Goal: Information Seeking & Learning: Learn about a topic

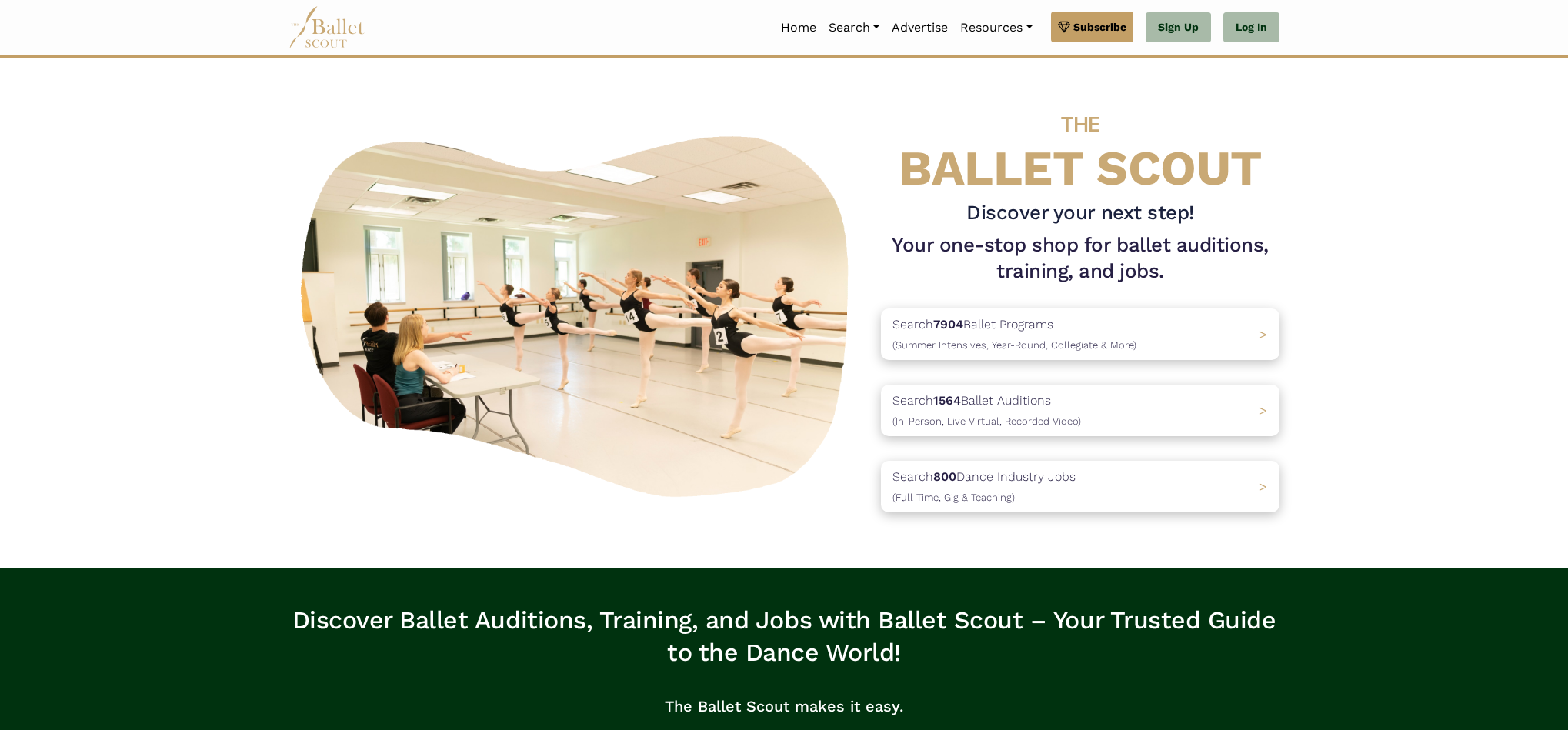
scroll to position [21, 0]
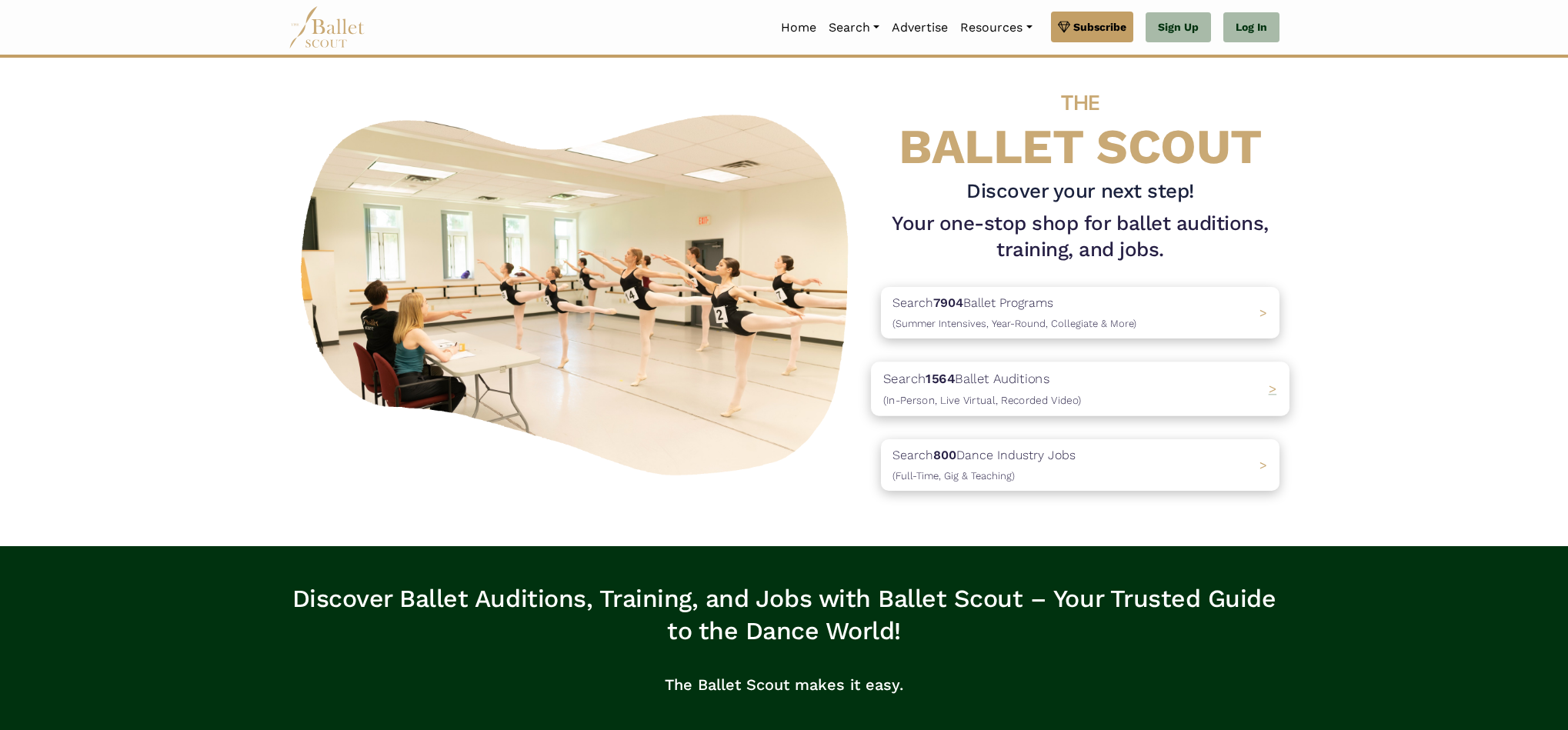
click at [971, 376] on p "Search 1564 Ballet Auditions (In-Person, Live Virtual, Recorded Video)" at bounding box center [982, 389] width 198 height 42
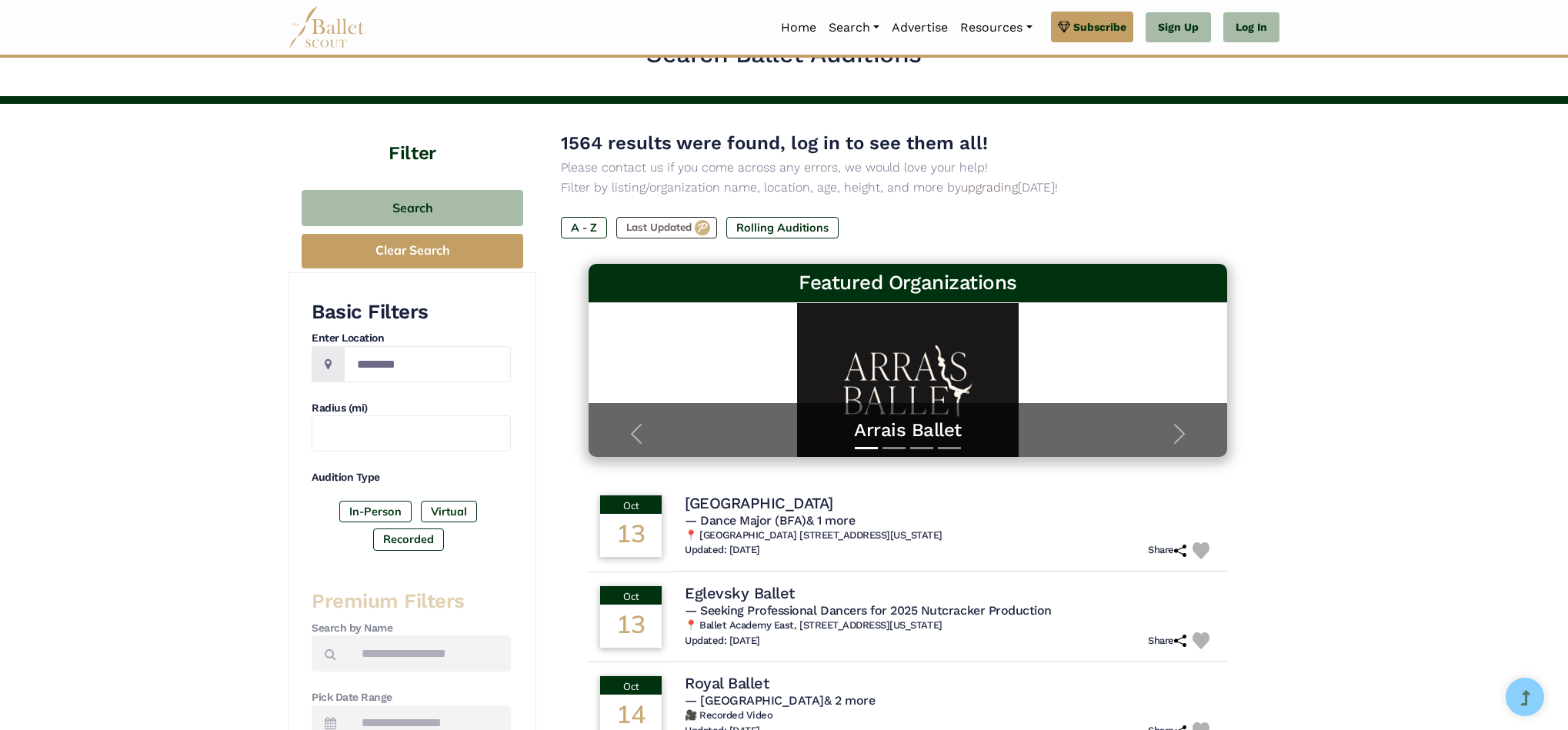
scroll to position [40, 0]
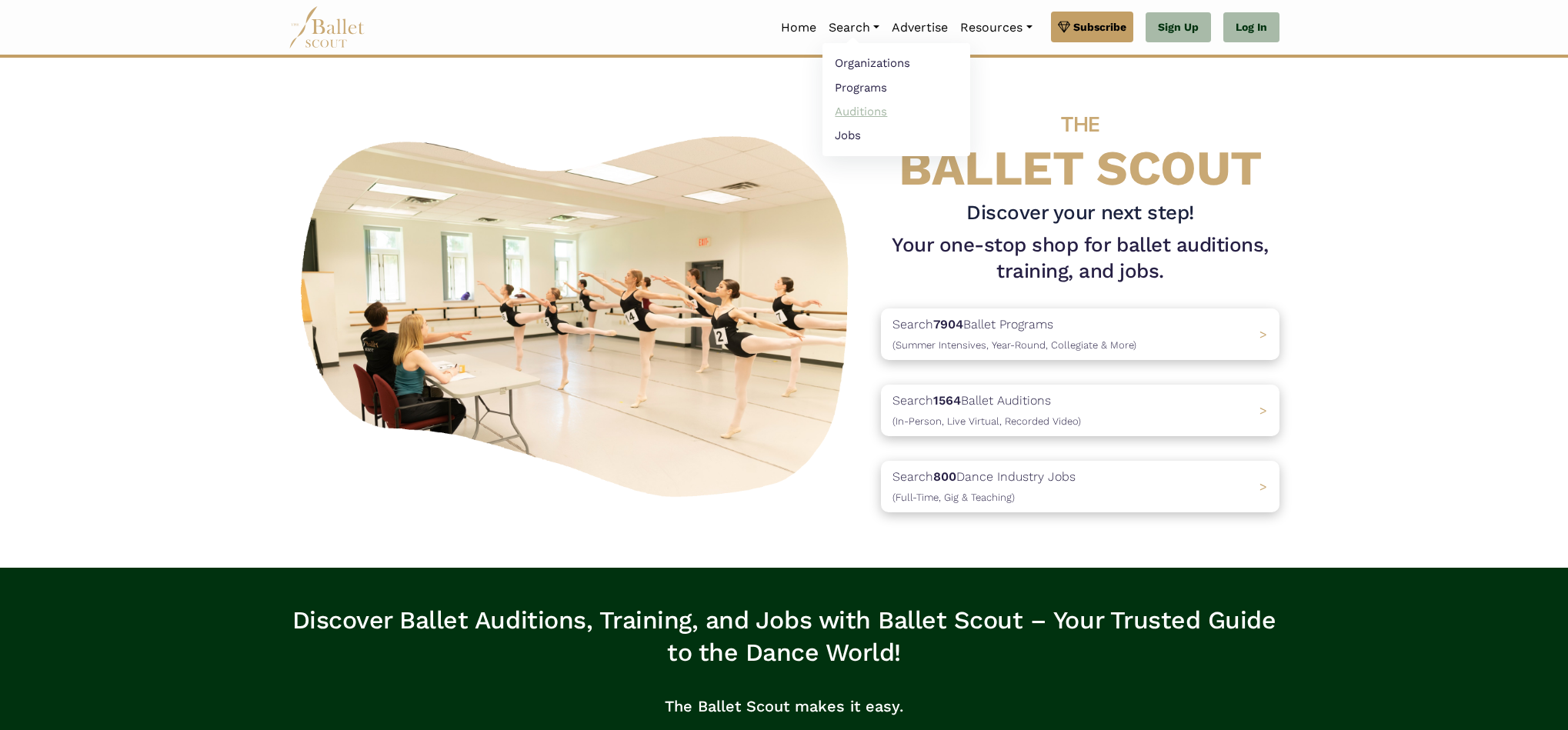
click at [859, 110] on link "Auditions" at bounding box center [897, 111] width 148 height 24
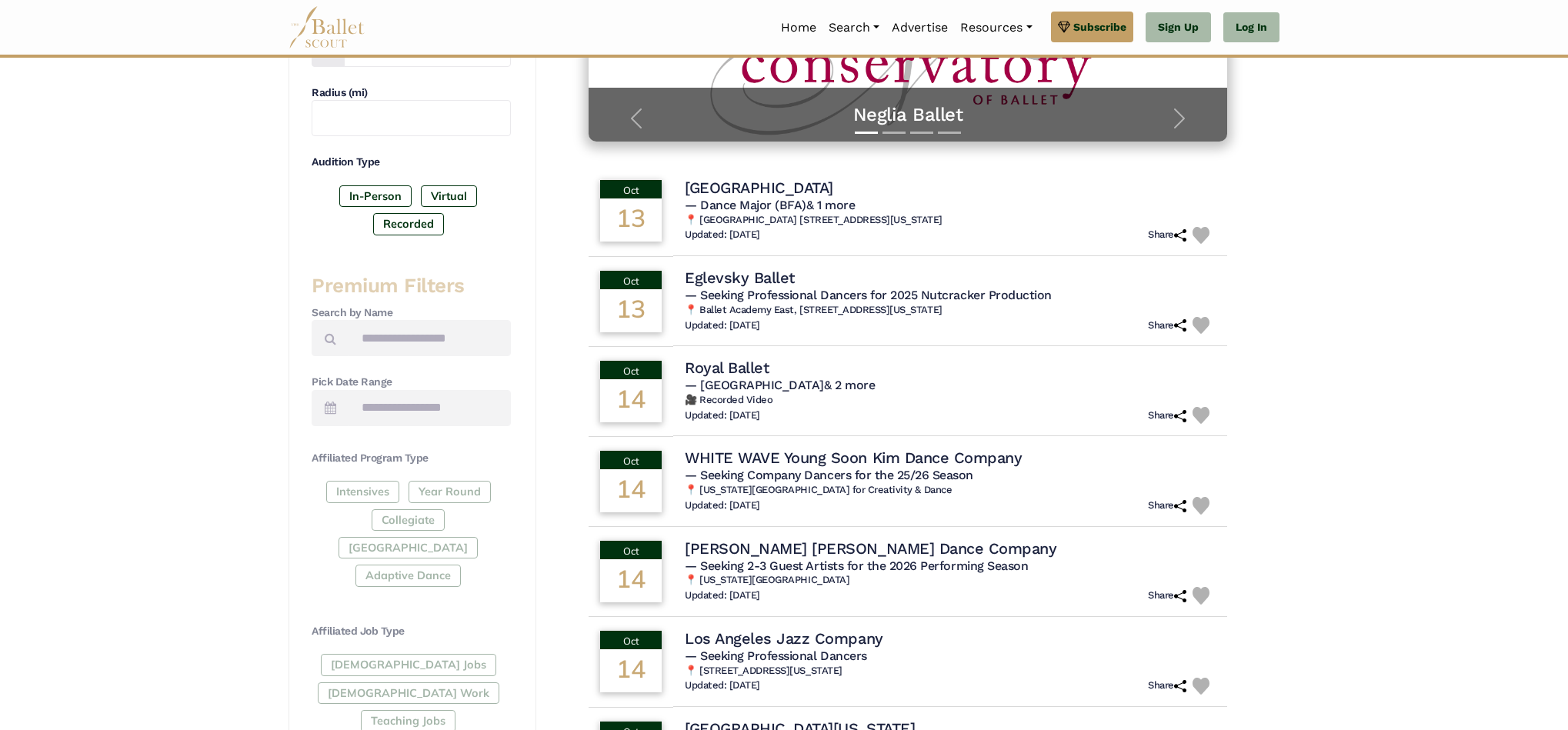
scroll to position [363, 0]
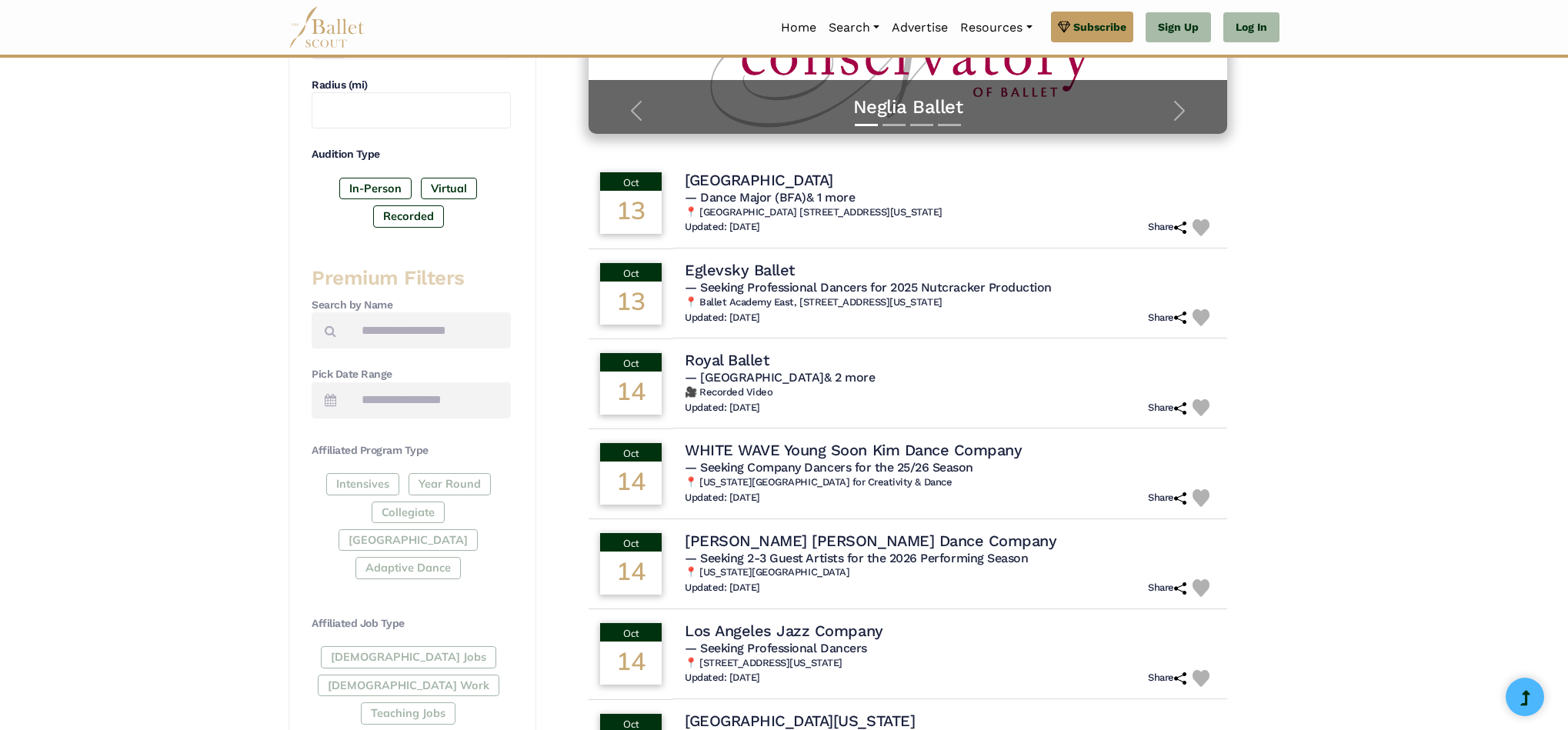
click at [371, 486] on div "Intensives Year Round Collegiate Post High School Adaptive Dance" at bounding box center [411, 529] width 200 height 112
click at [371, 484] on div "Intensives Year Round Collegiate Post High School Adaptive Dance" at bounding box center [411, 529] width 200 height 112
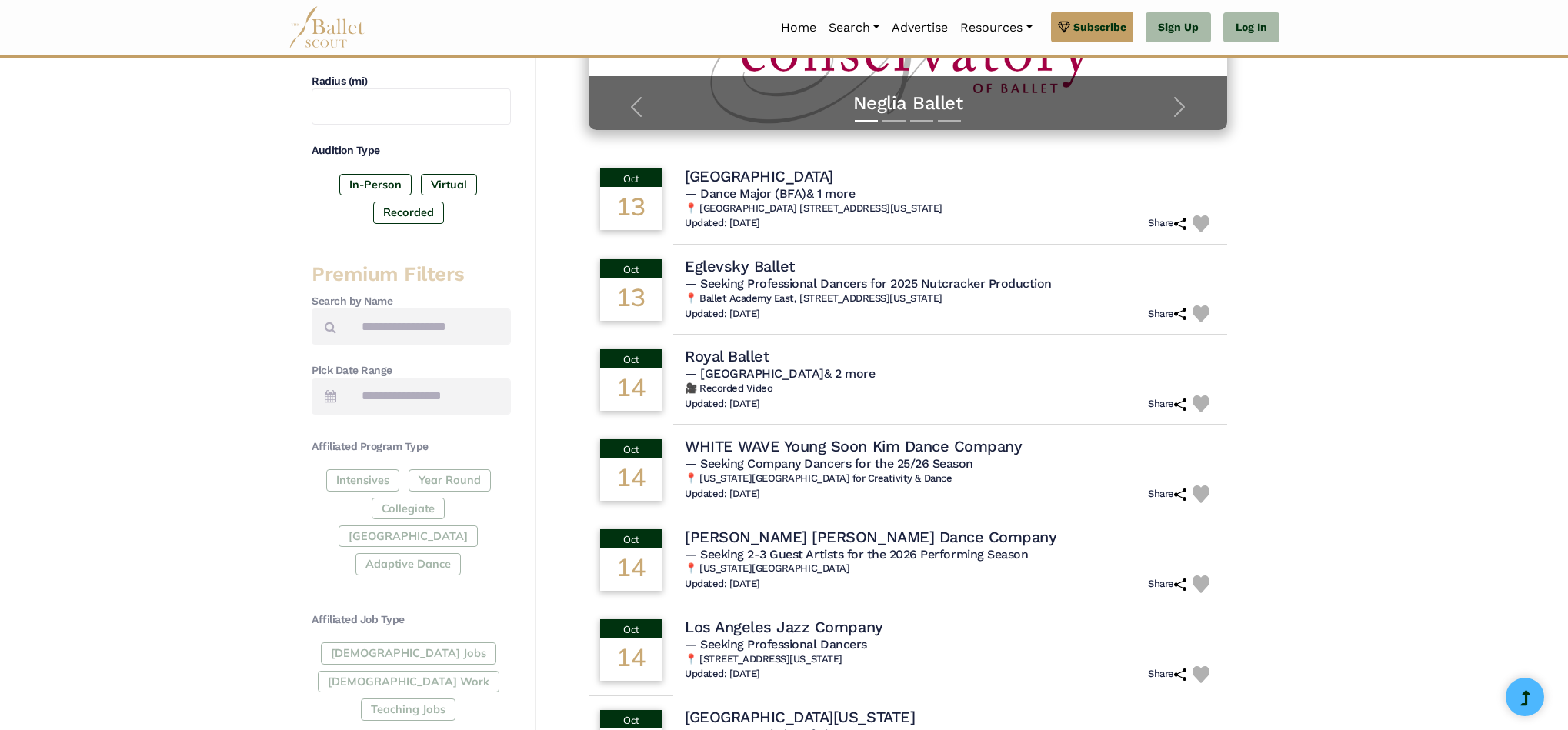
click at [468, 224] on div "In-Person Virtual Recorded" at bounding box center [411, 202] width 200 height 56
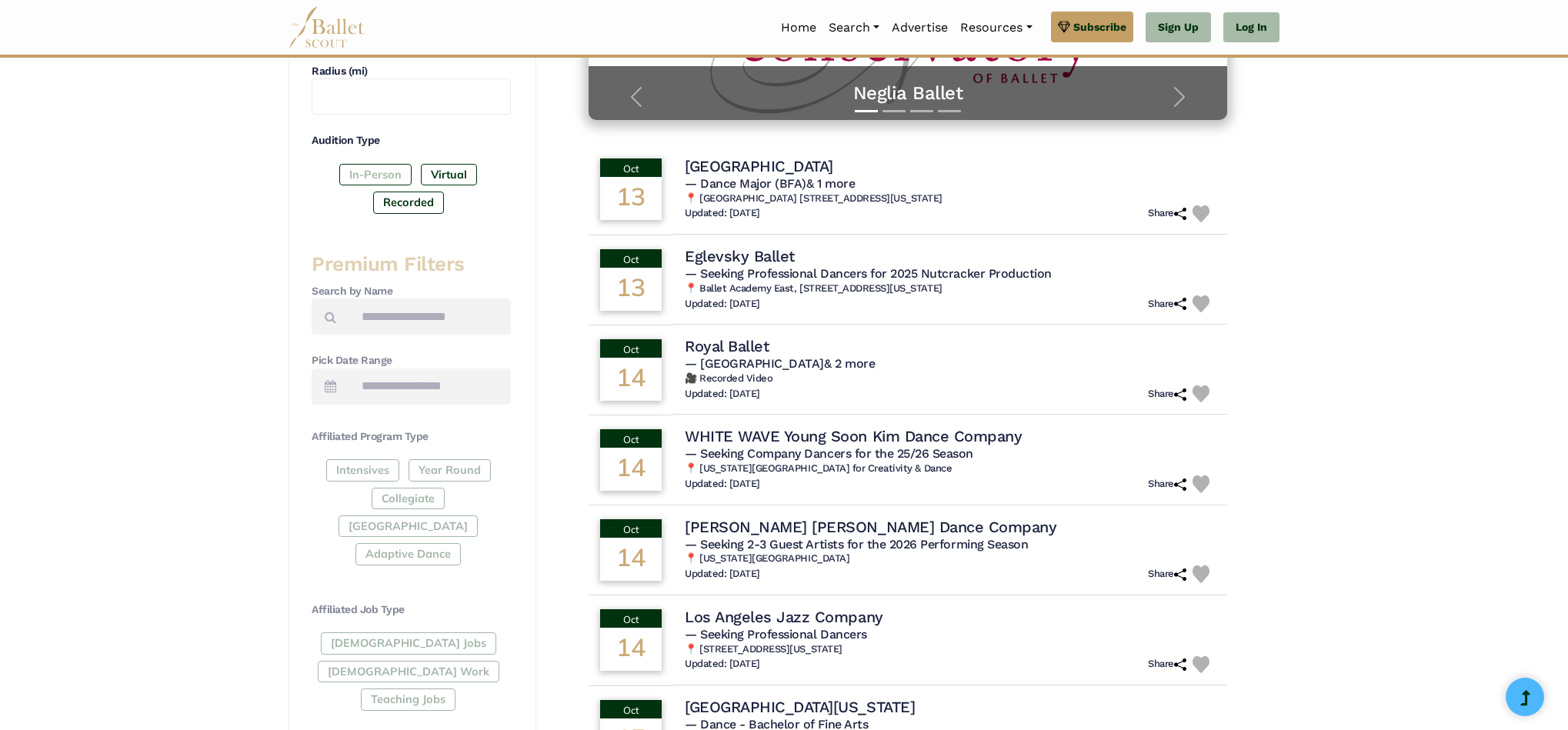
scroll to position [376, 0]
click at [382, 175] on label "In-Person" at bounding box center [375, 175] width 72 height 21
click at [408, 201] on label "Recorded" at bounding box center [408, 202] width 71 height 21
click at [444, 173] on label "Virtual" at bounding box center [449, 175] width 56 height 21
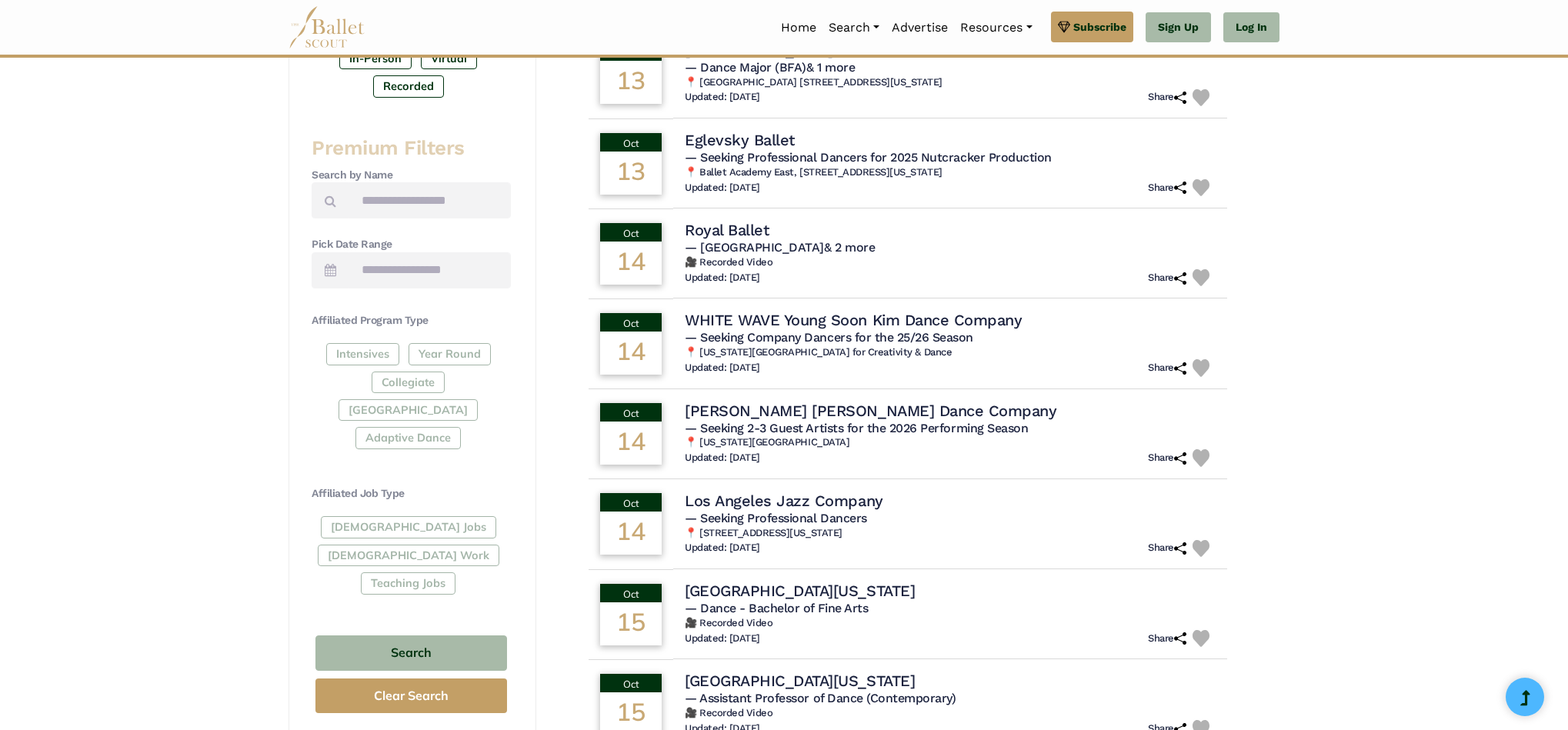
scroll to position [495, 0]
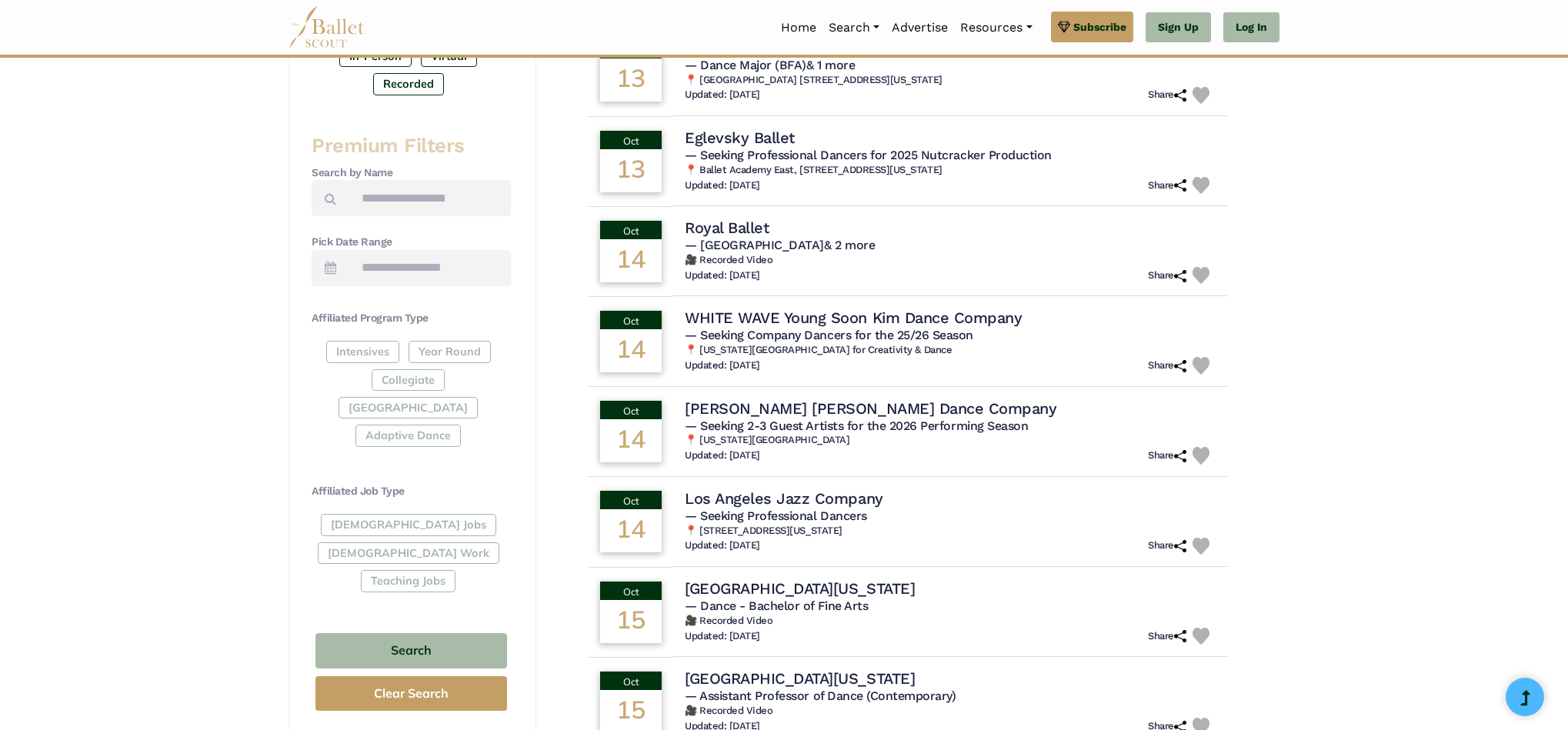
click at [379, 354] on div "Intensives Year Round Collegiate Post High School Adaptive Dance" at bounding box center [411, 397] width 200 height 112
click at [381, 346] on div "Intensives Year Round Collegiate Post High School Adaptive Dance" at bounding box center [411, 397] width 200 height 112
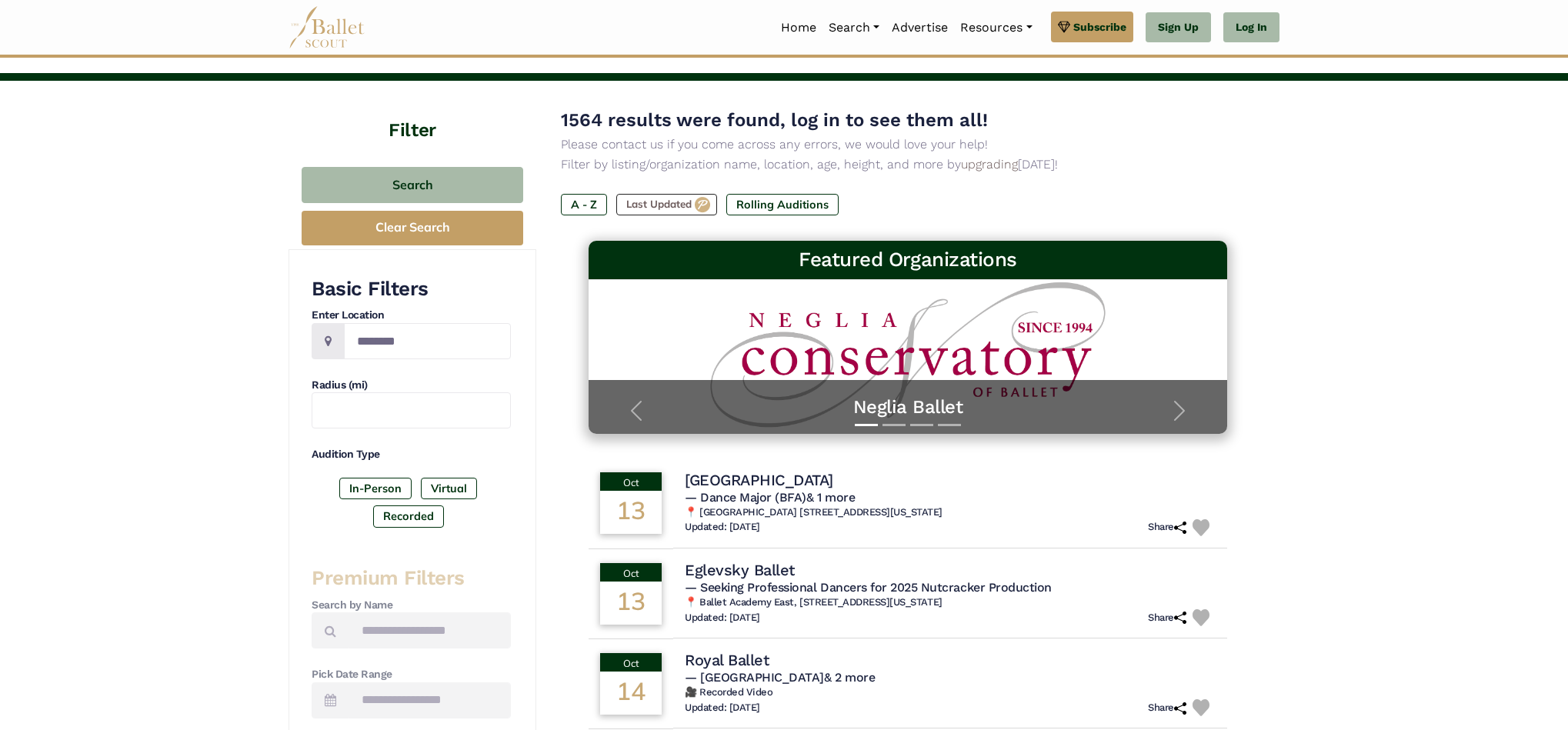
scroll to position [63, 0]
click at [440, 324] on input "Location" at bounding box center [427, 340] width 167 height 37
type input "*****"
click at [478, 400] on input "text" at bounding box center [411, 410] width 200 height 37
type input "*"
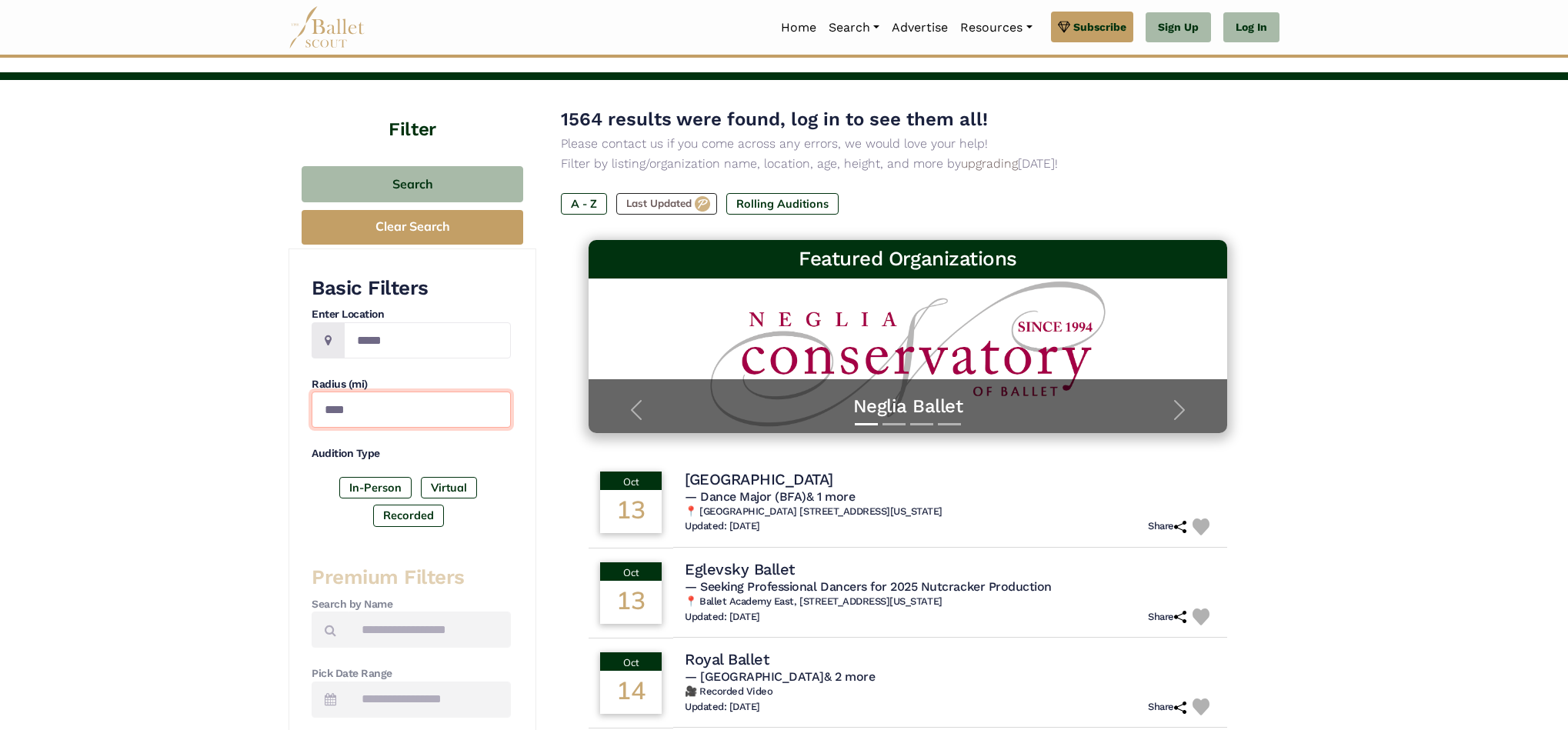
type input "****"
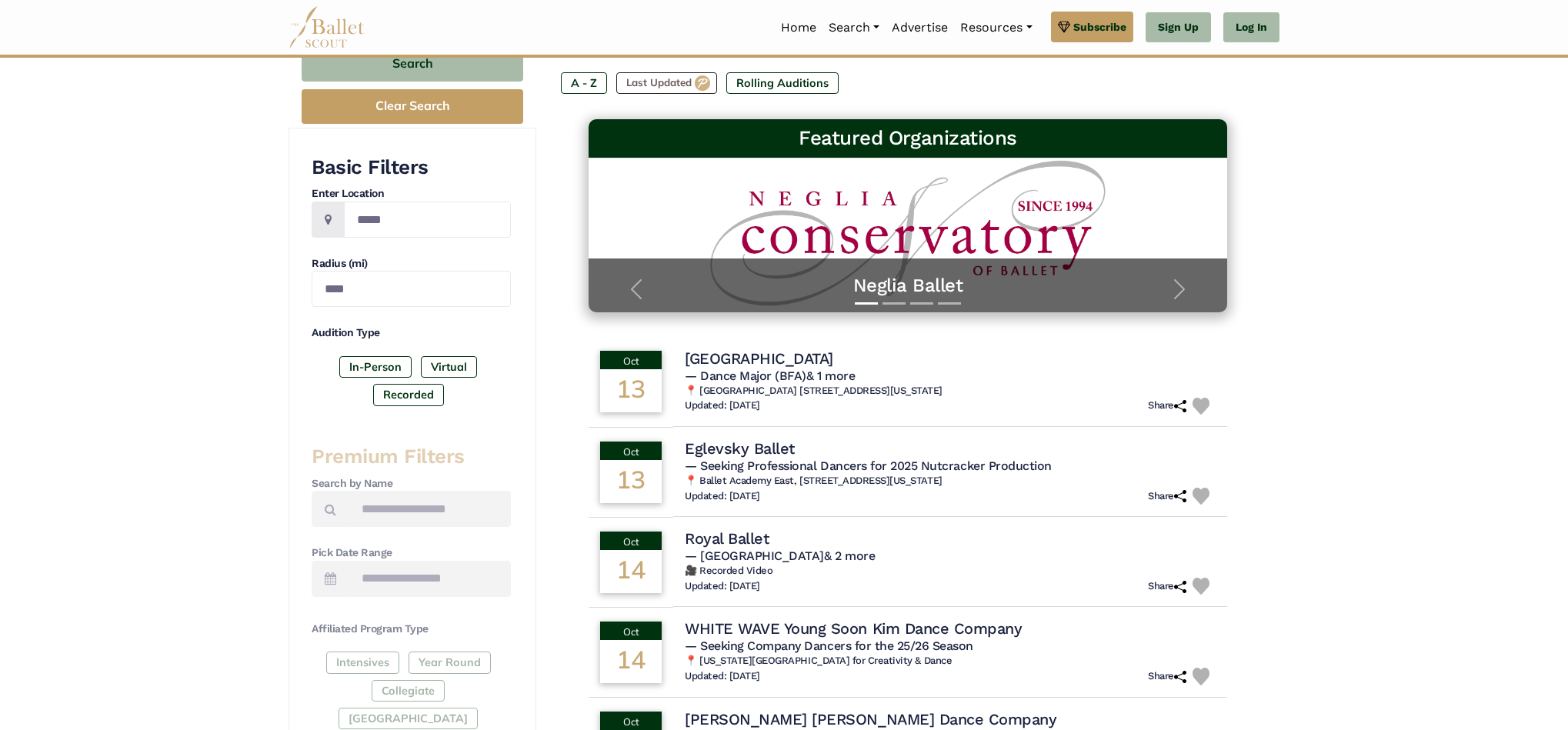
scroll to position [305, 0]
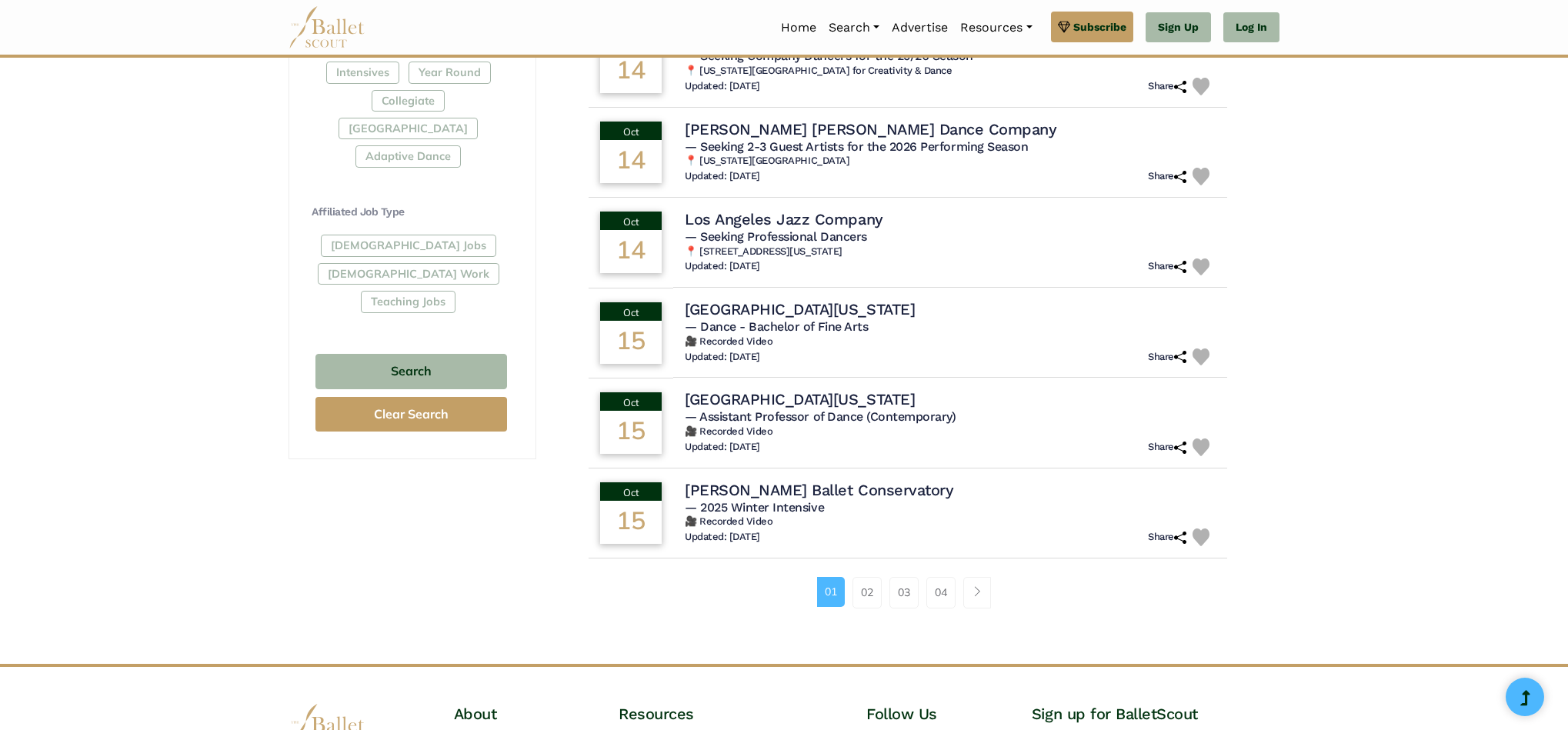
click at [424, 475] on div "Filter Search Clear Search Basic Filters Enter Location ***** Radius (mi) **** …" at bounding box center [413, 16] width 248 height 1295
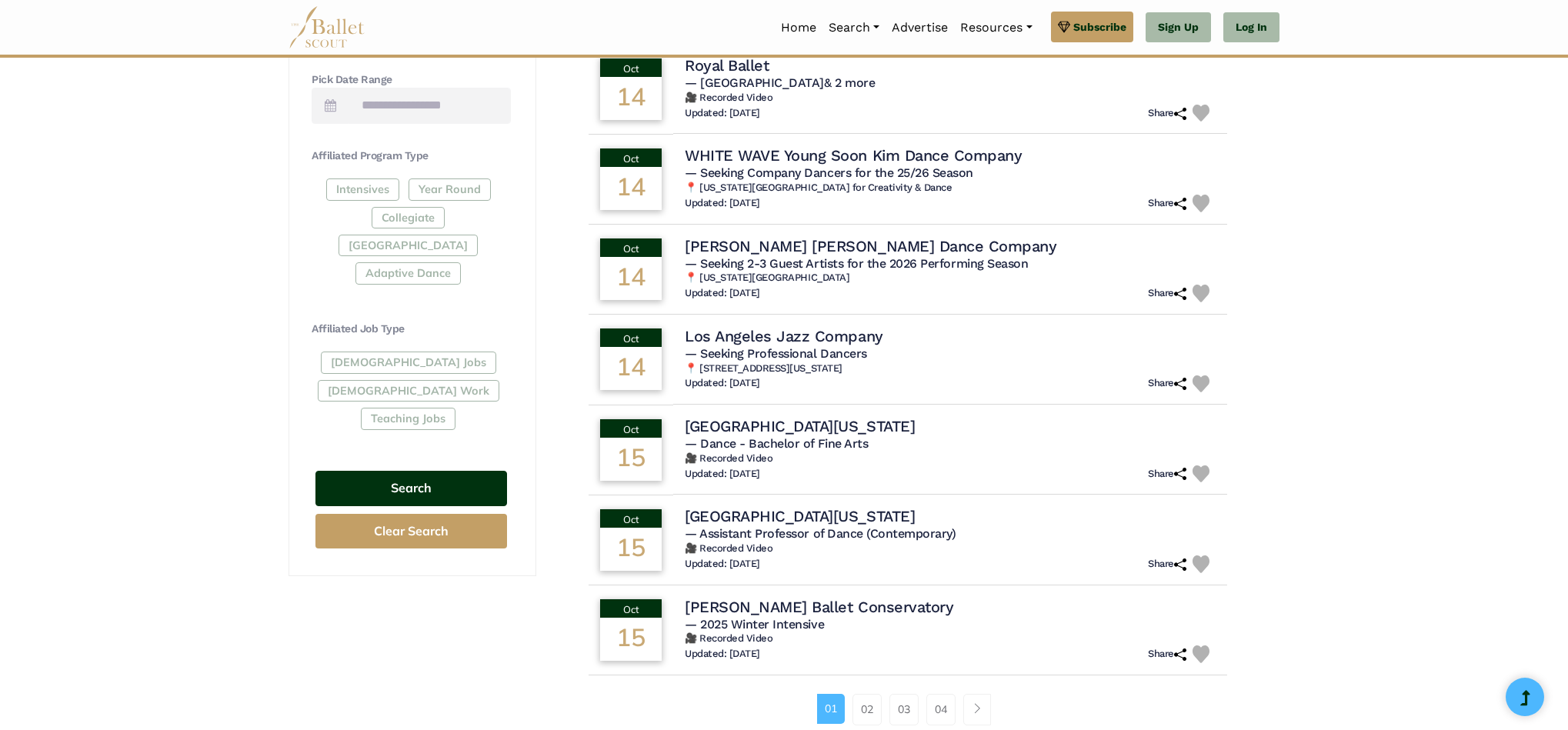
scroll to position [592, 0]
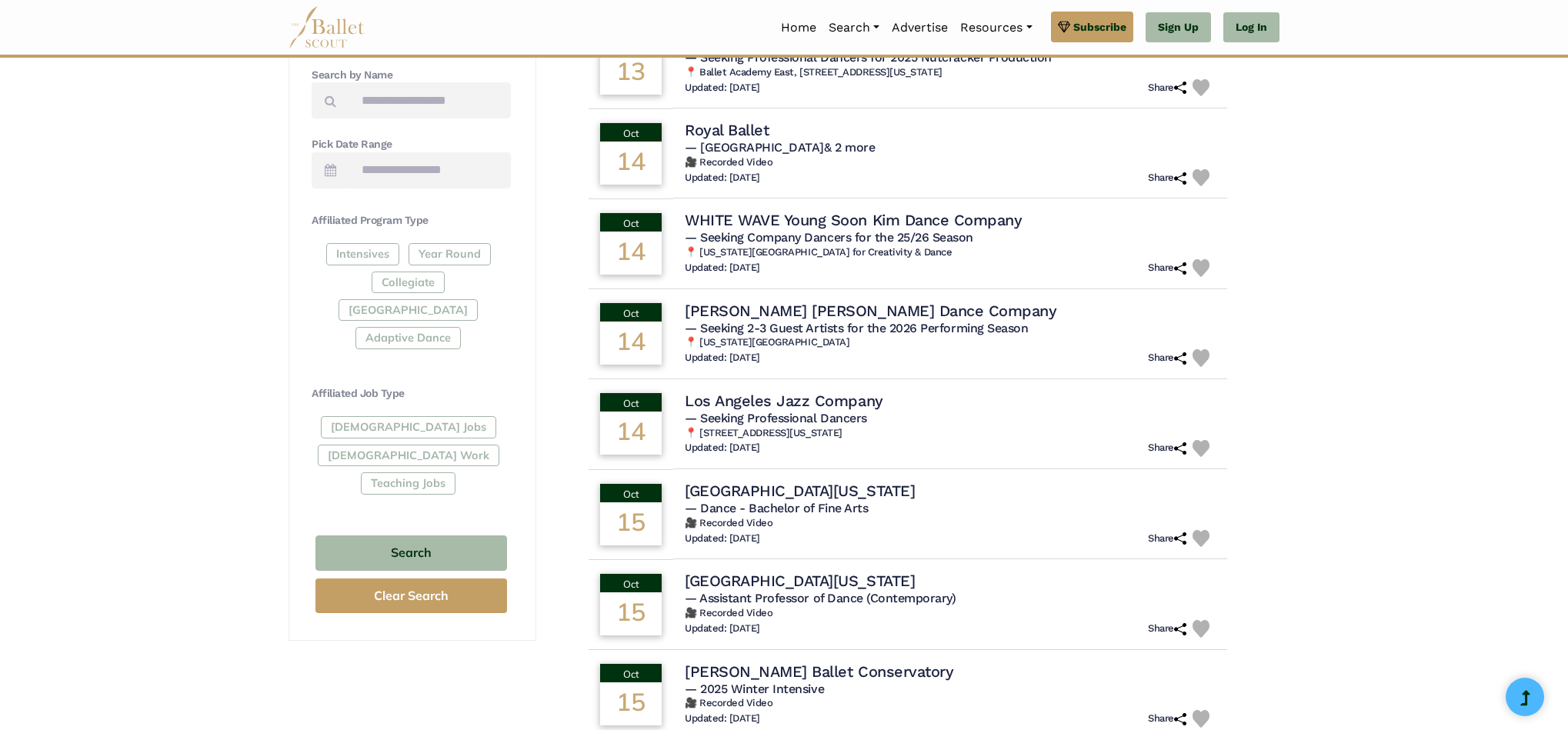
click at [354, 257] on div "Intensives Year Round Collegiate Post High School Adaptive Dance" at bounding box center [411, 299] width 200 height 112
click at [420, 535] on button "Search" at bounding box center [410, 553] width 191 height 37
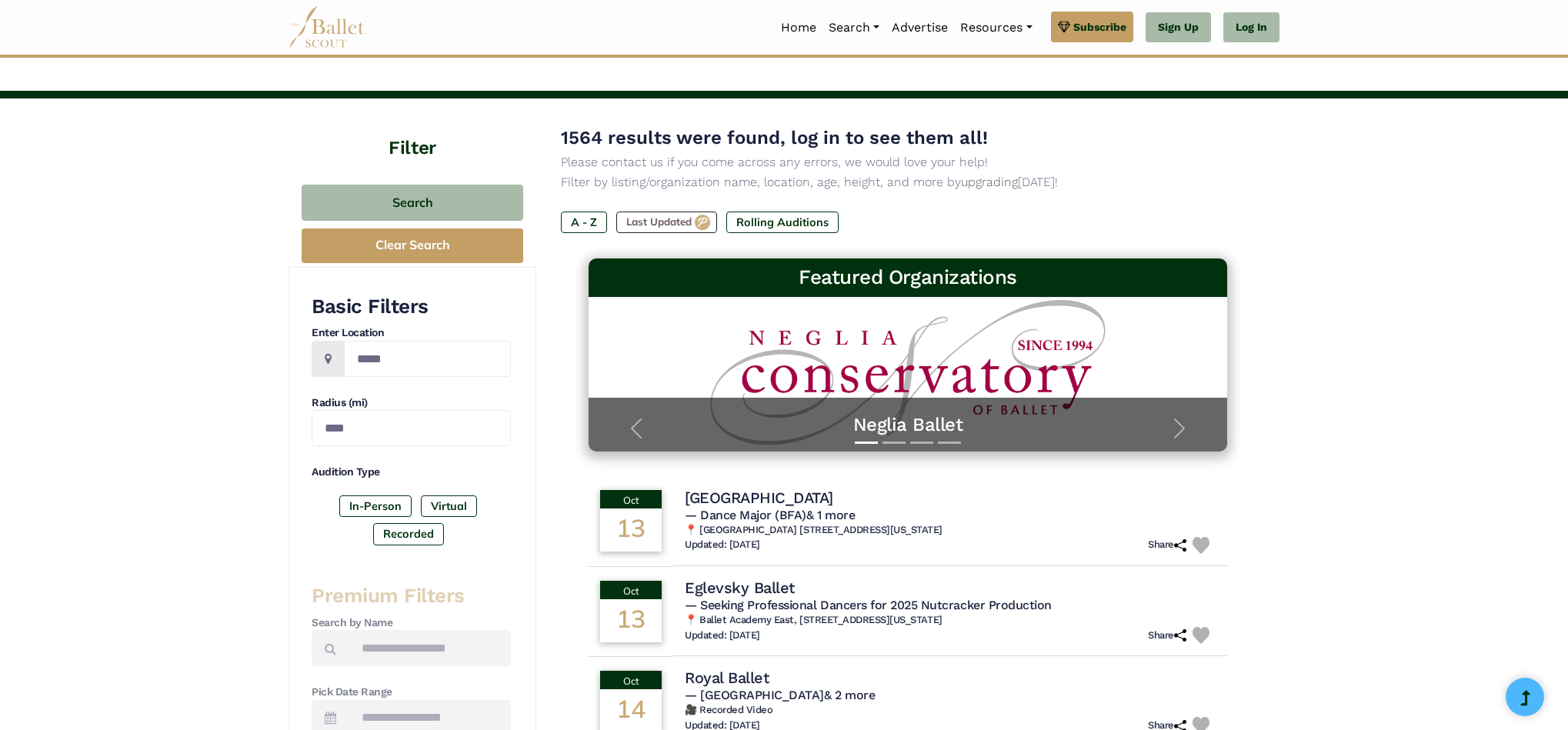
scroll to position [0, 0]
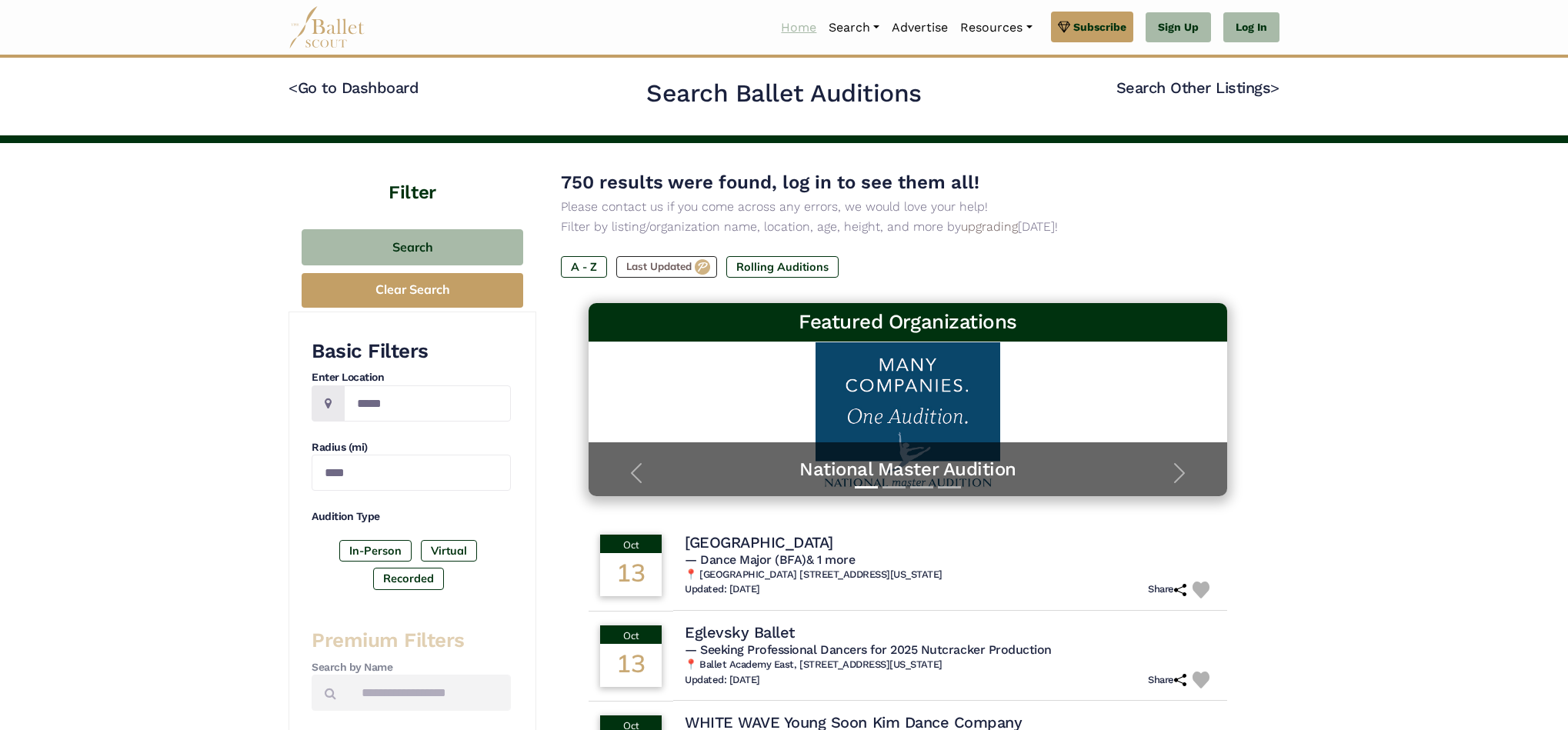
click at [811, 29] on link "Home" at bounding box center [799, 28] width 48 height 32
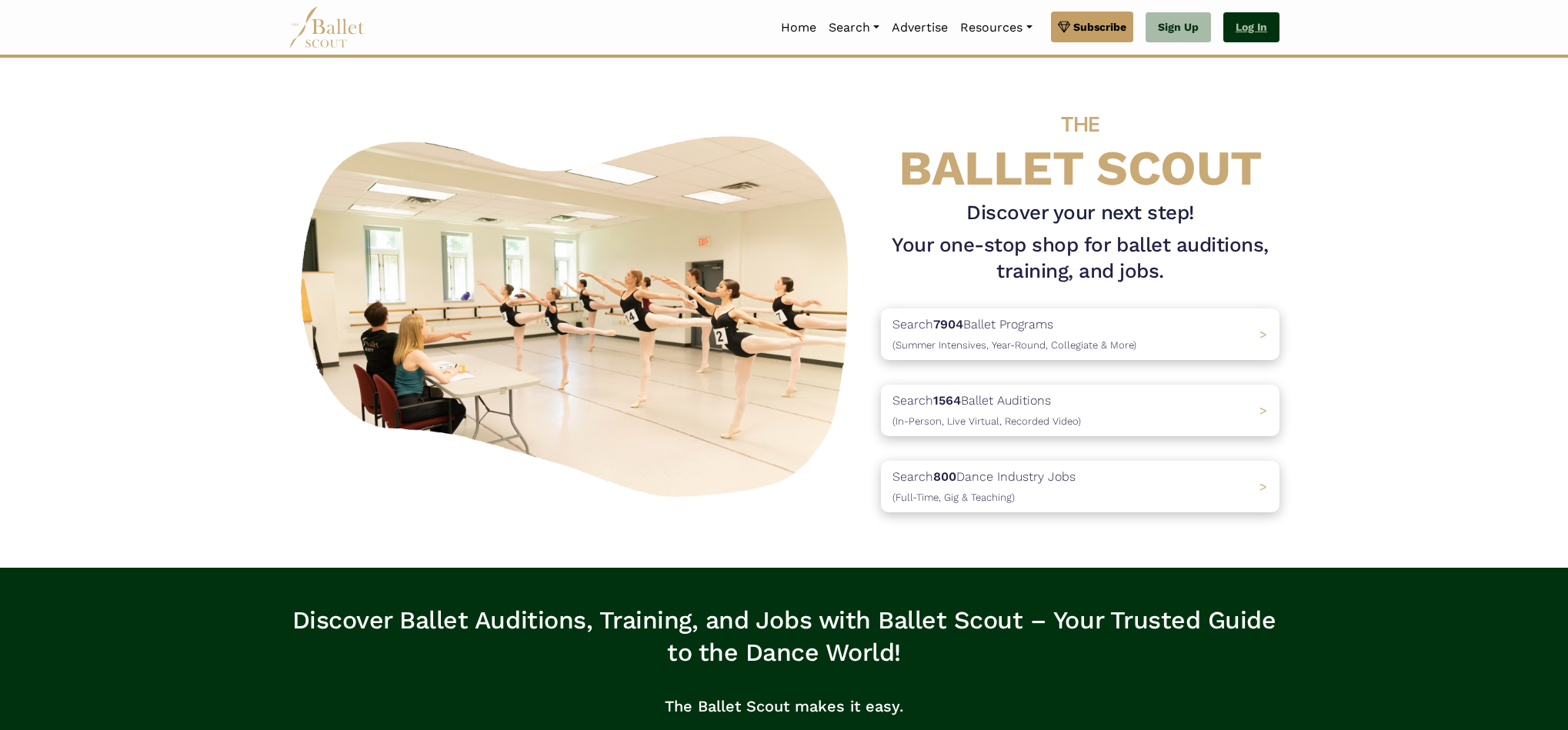
click at [1252, 20] on link "Log In" at bounding box center [1252, 27] width 56 height 31
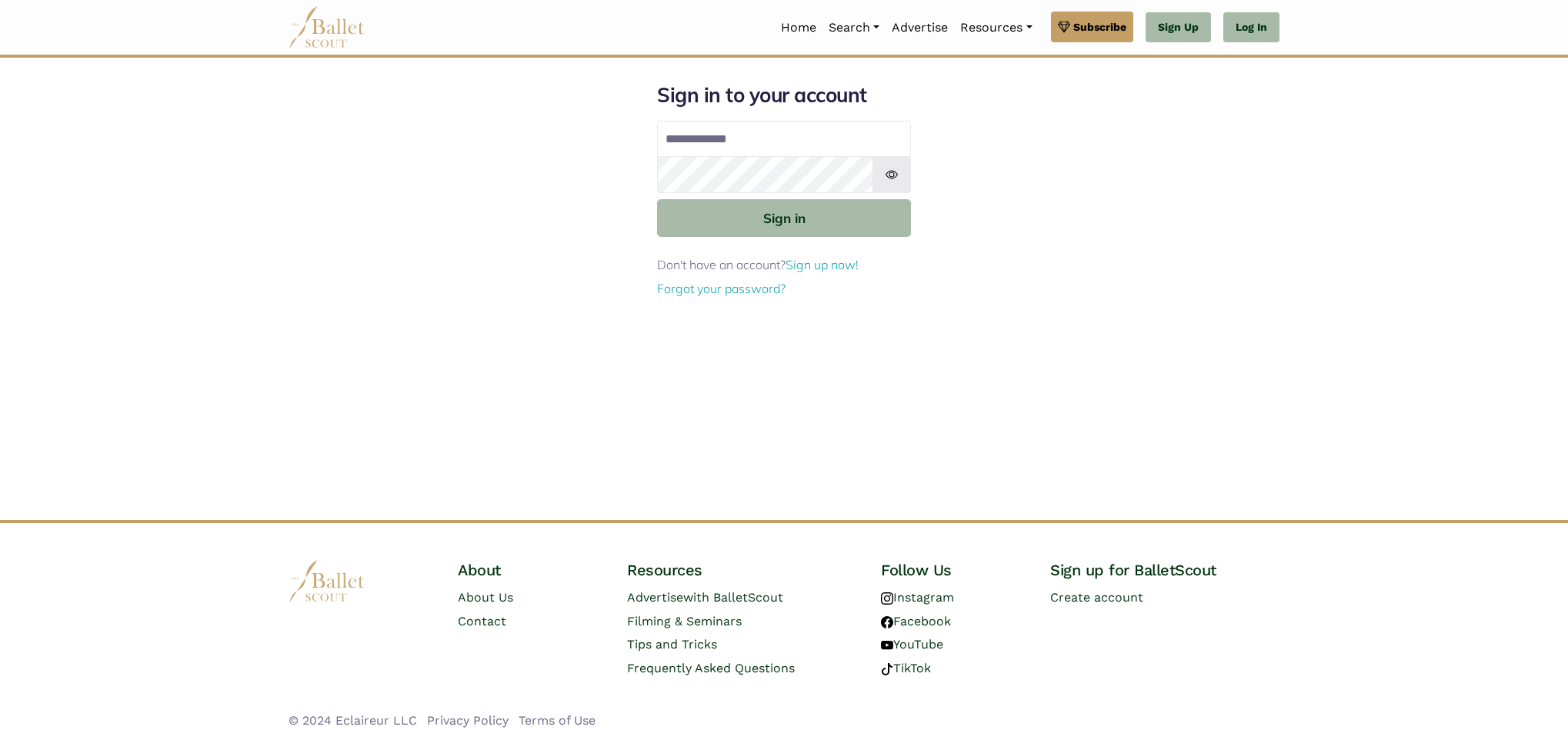
type input "**********"
click at [881, 177] on img at bounding box center [892, 174] width 38 height 37
click at [835, 221] on button "Sign in" at bounding box center [784, 218] width 254 height 37
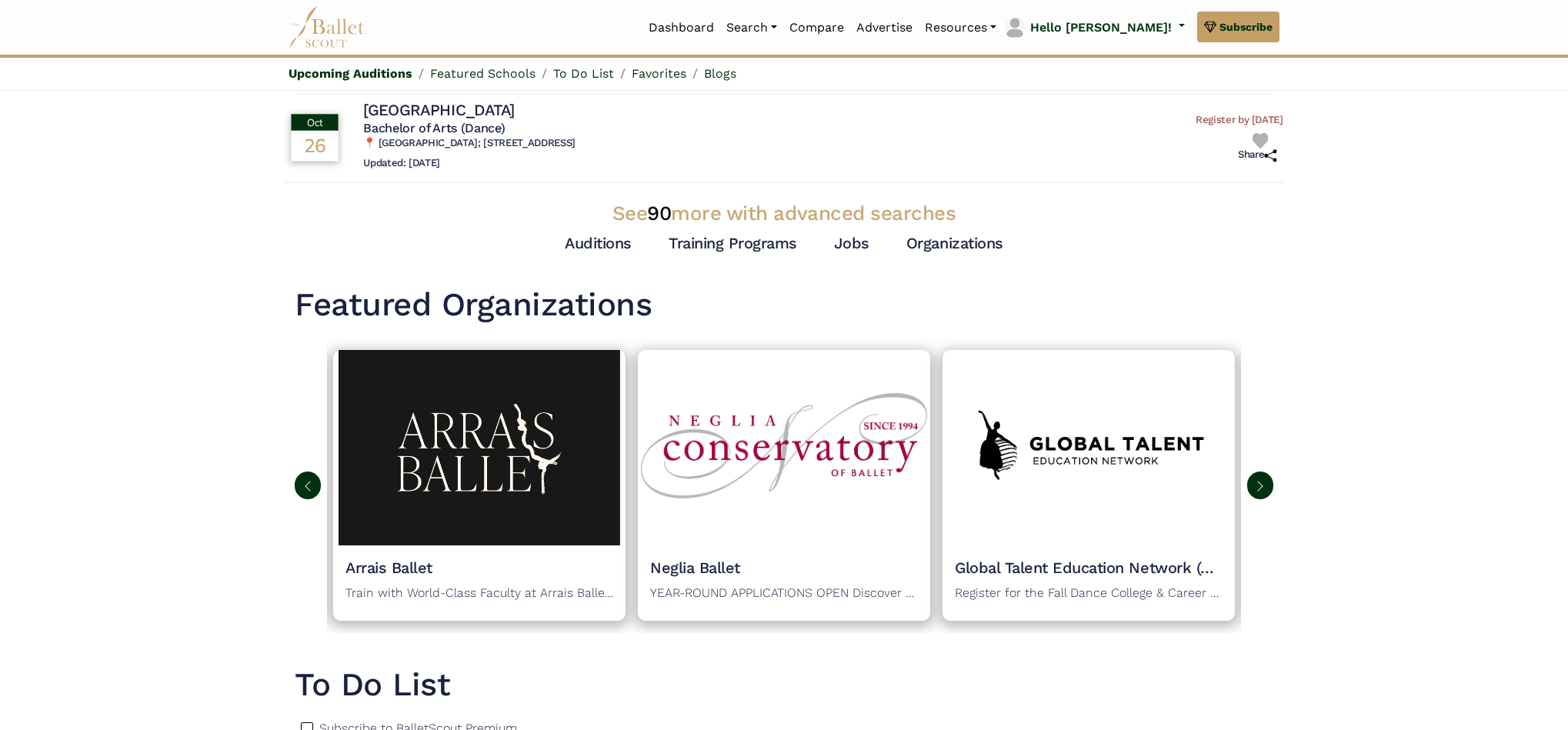
scroll to position [484, 0]
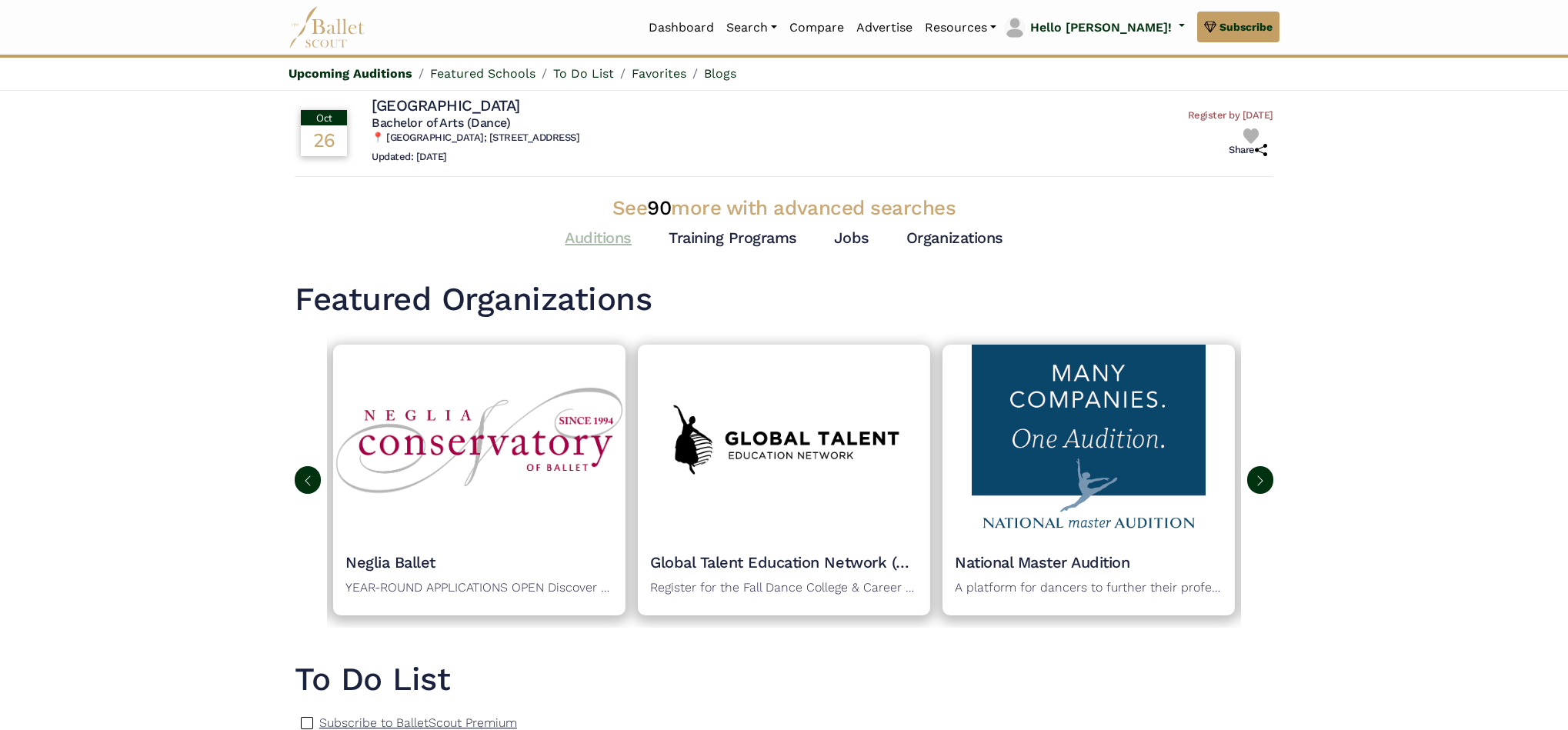
click at [610, 237] on link "Auditions" at bounding box center [598, 238] width 67 height 19
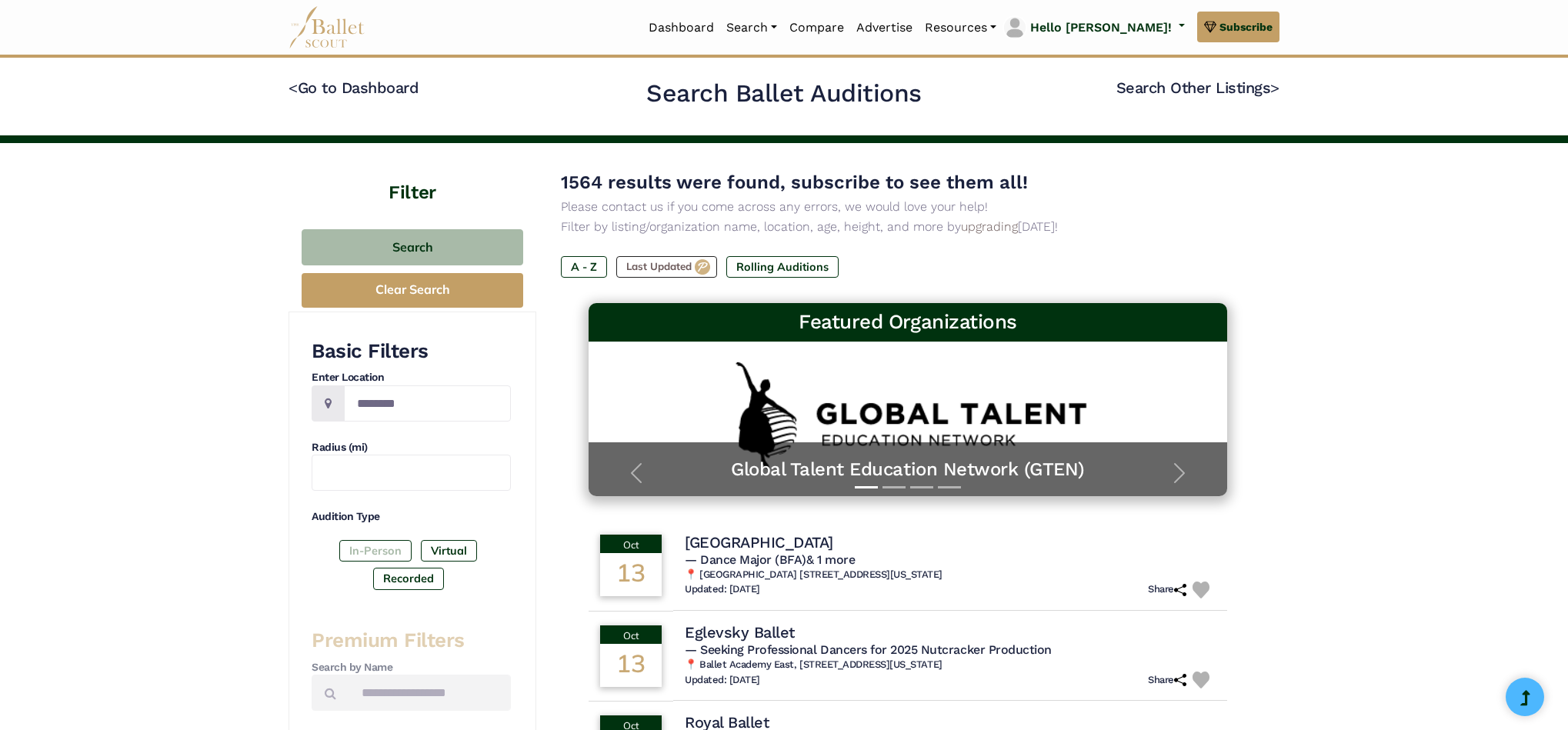
click at [355, 547] on label "In-Person" at bounding box center [375, 551] width 72 height 21
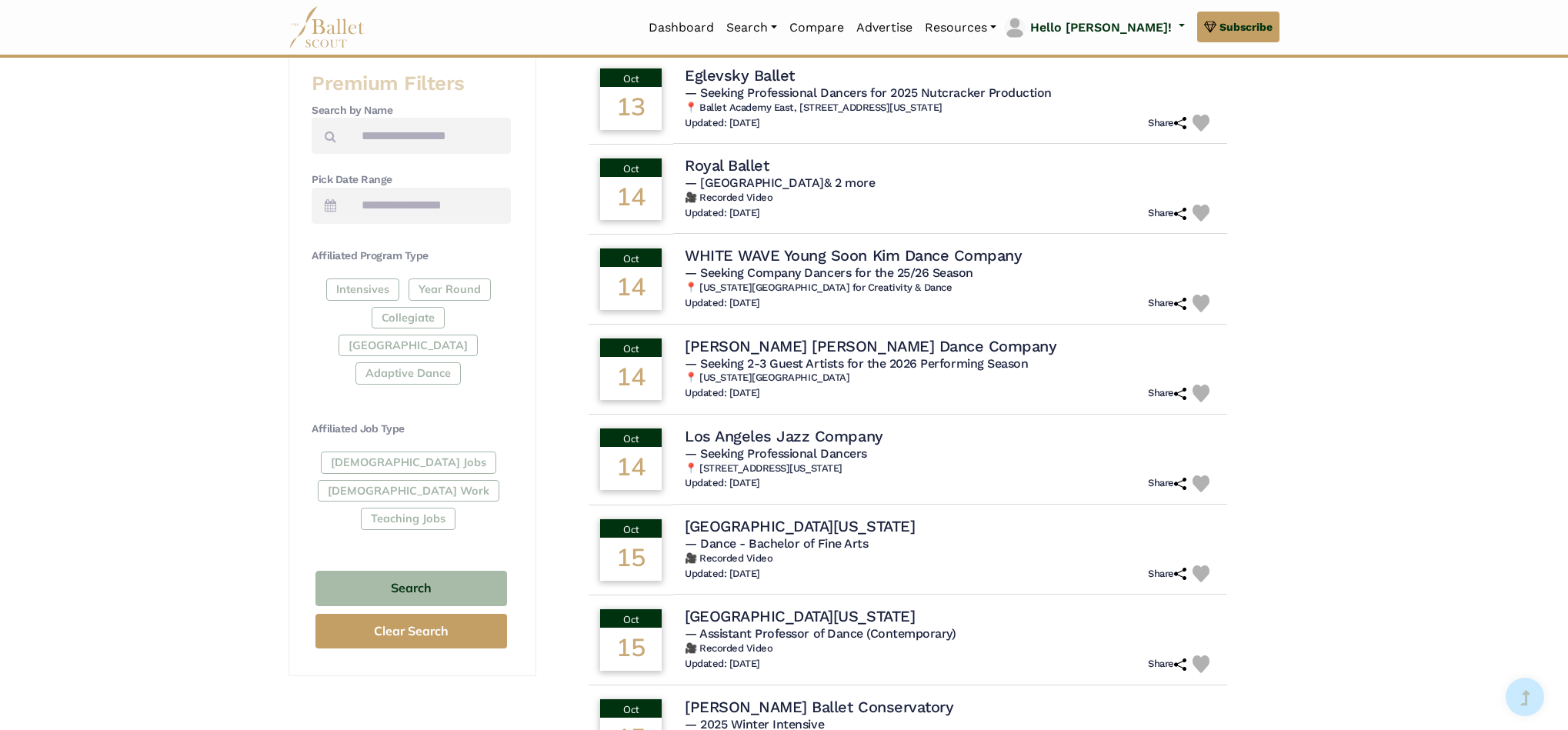
scroll to position [558, 0]
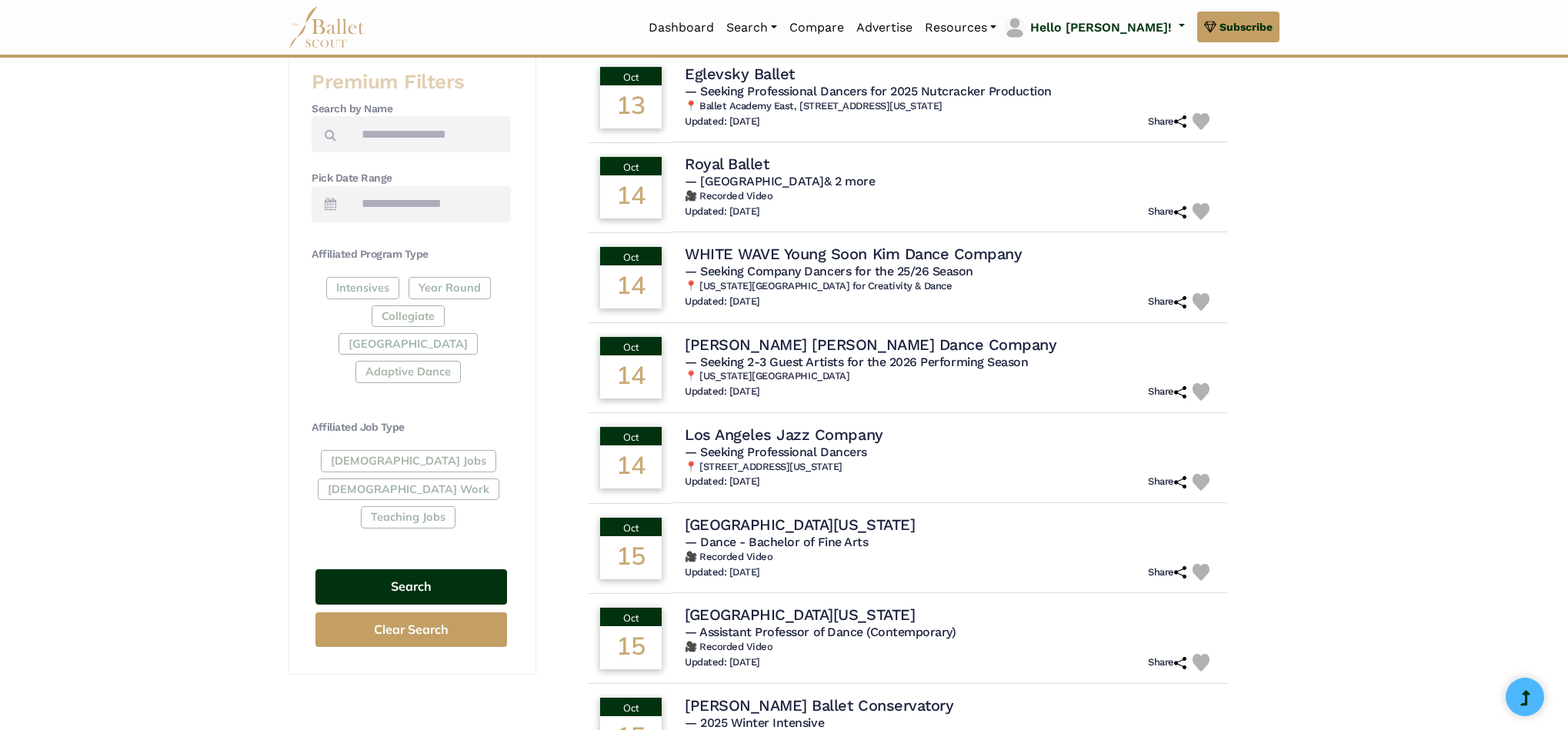
click at [427, 569] on button "Search" at bounding box center [410, 587] width 191 height 37
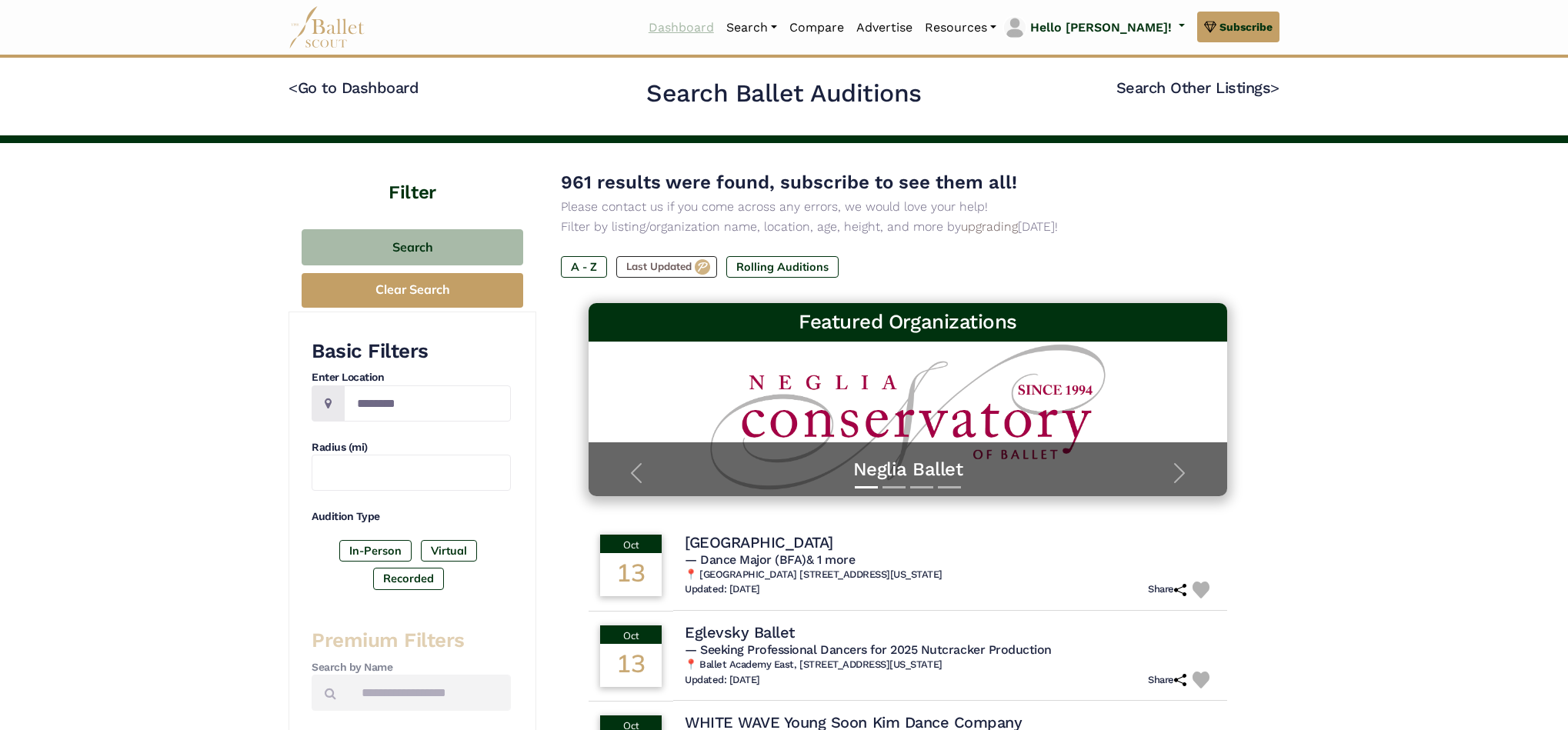
click at [721, 26] on link "Dashboard" at bounding box center [681, 28] width 77 height 32
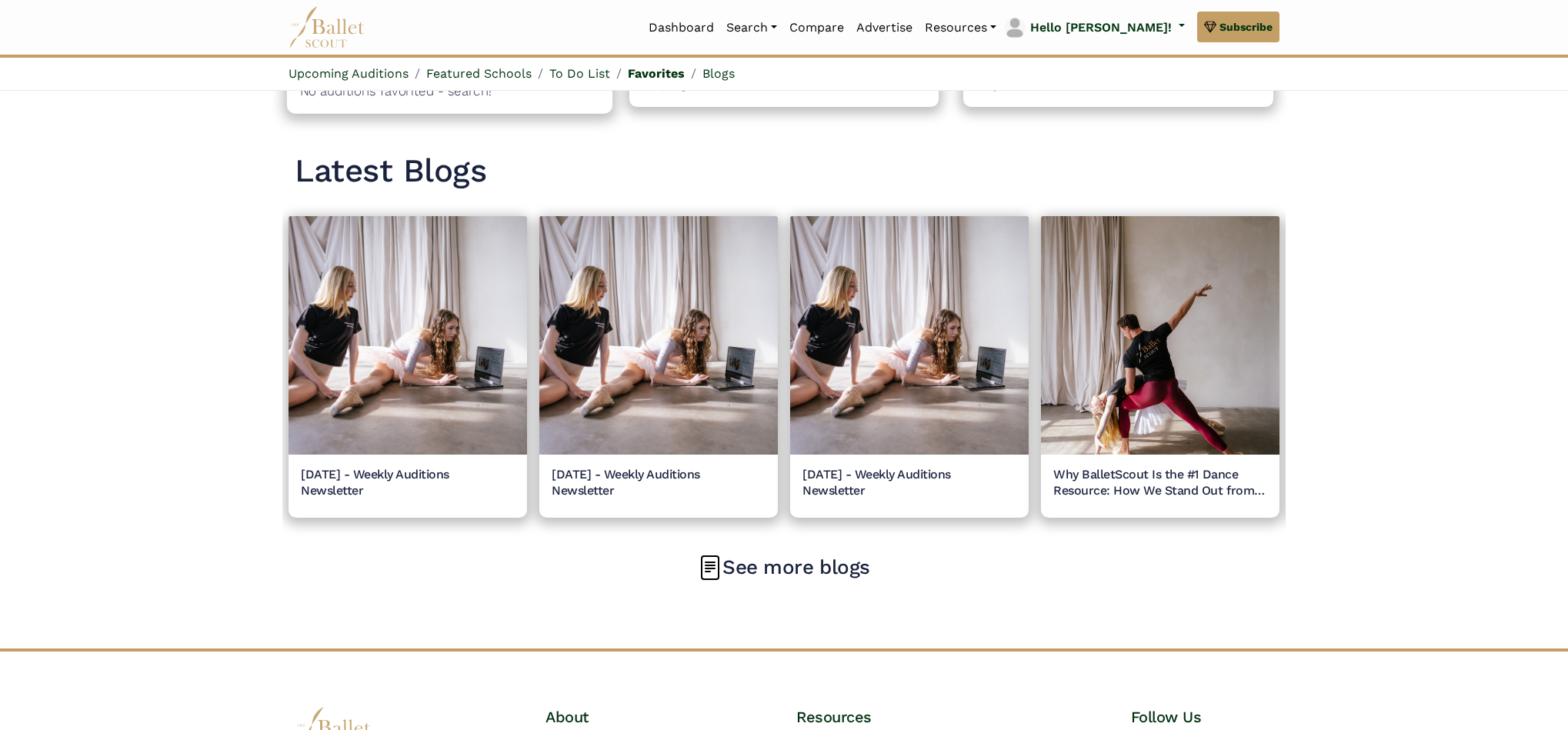
scroll to position [1642, 0]
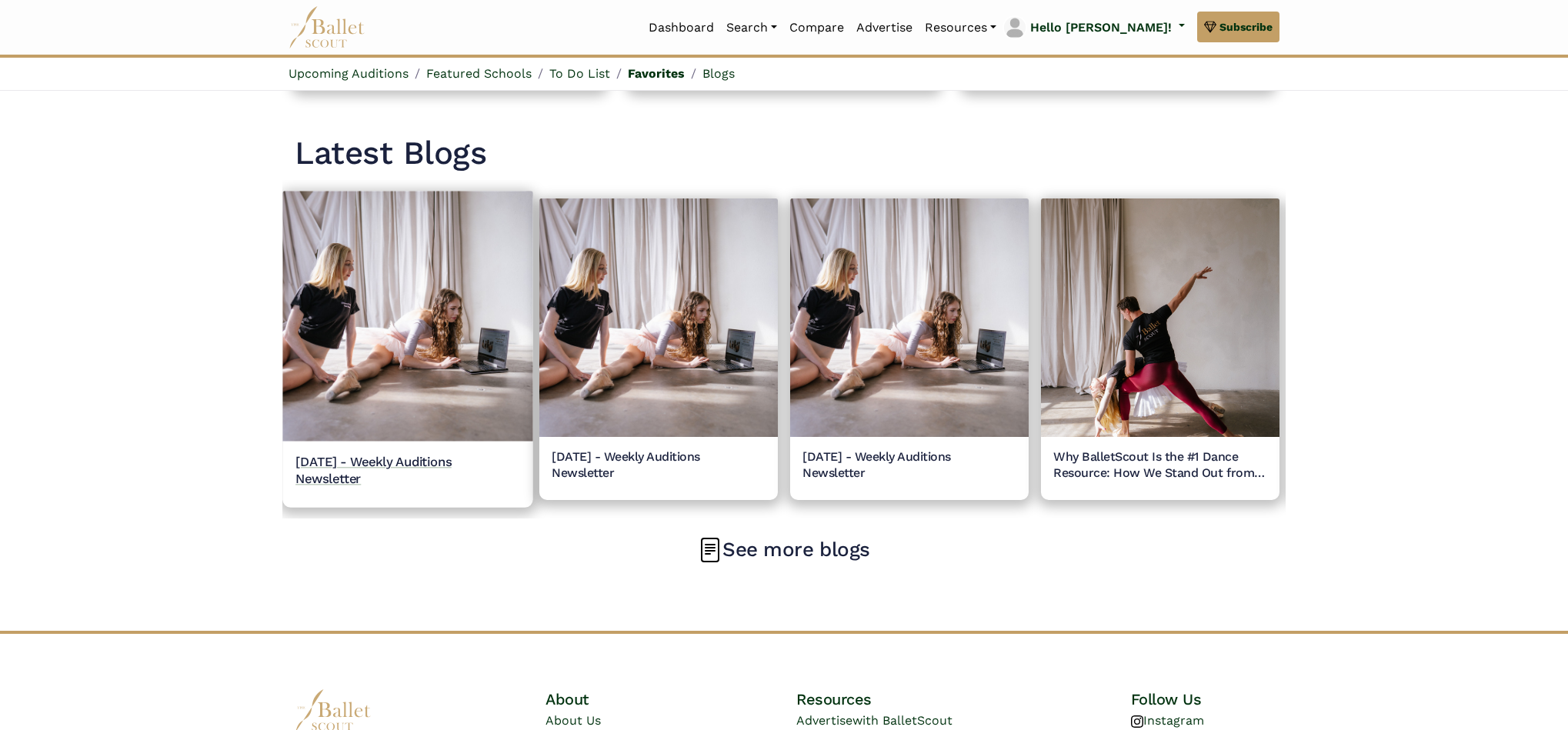
click at [361, 367] on img at bounding box center [407, 316] width 251 height 251
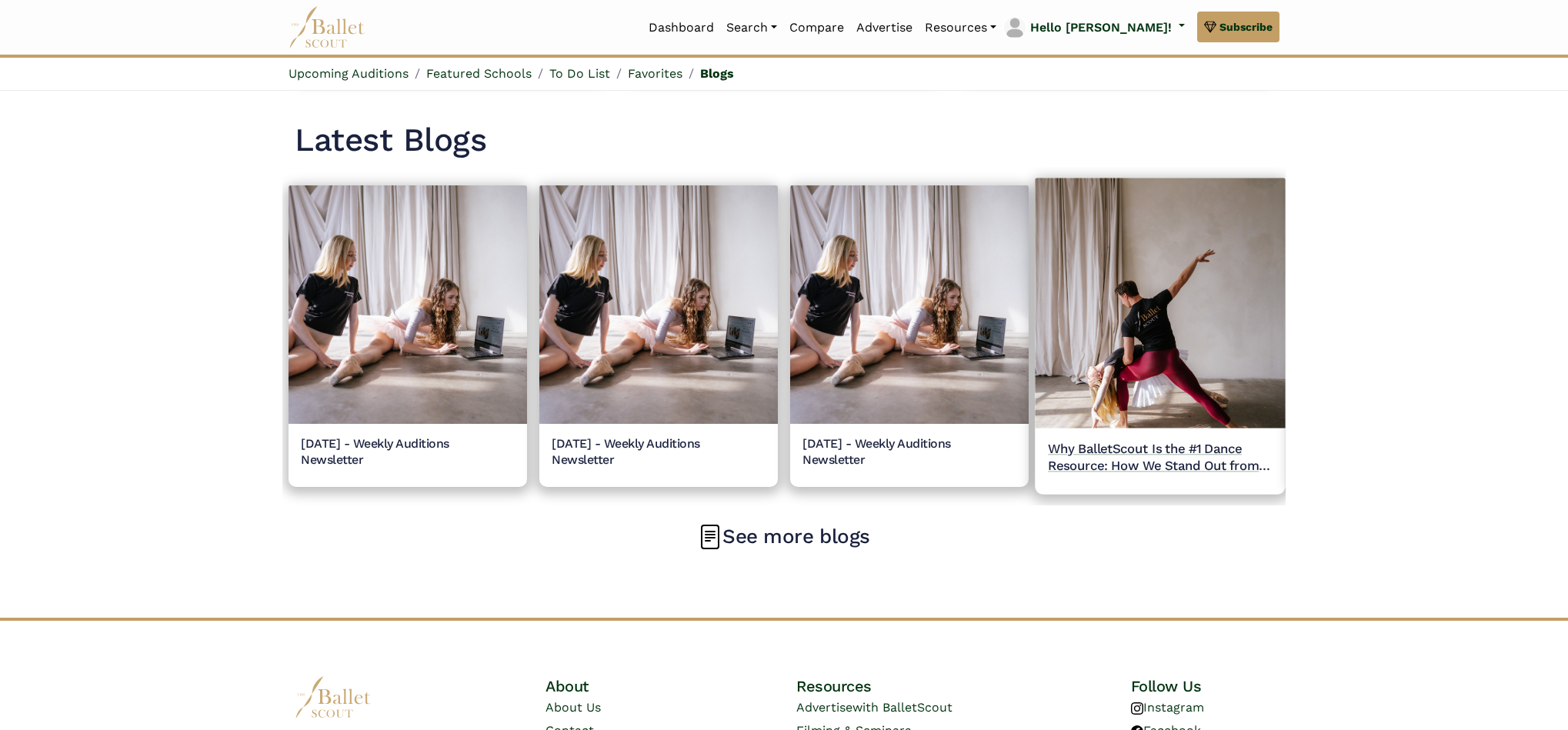
scroll to position [1809, 0]
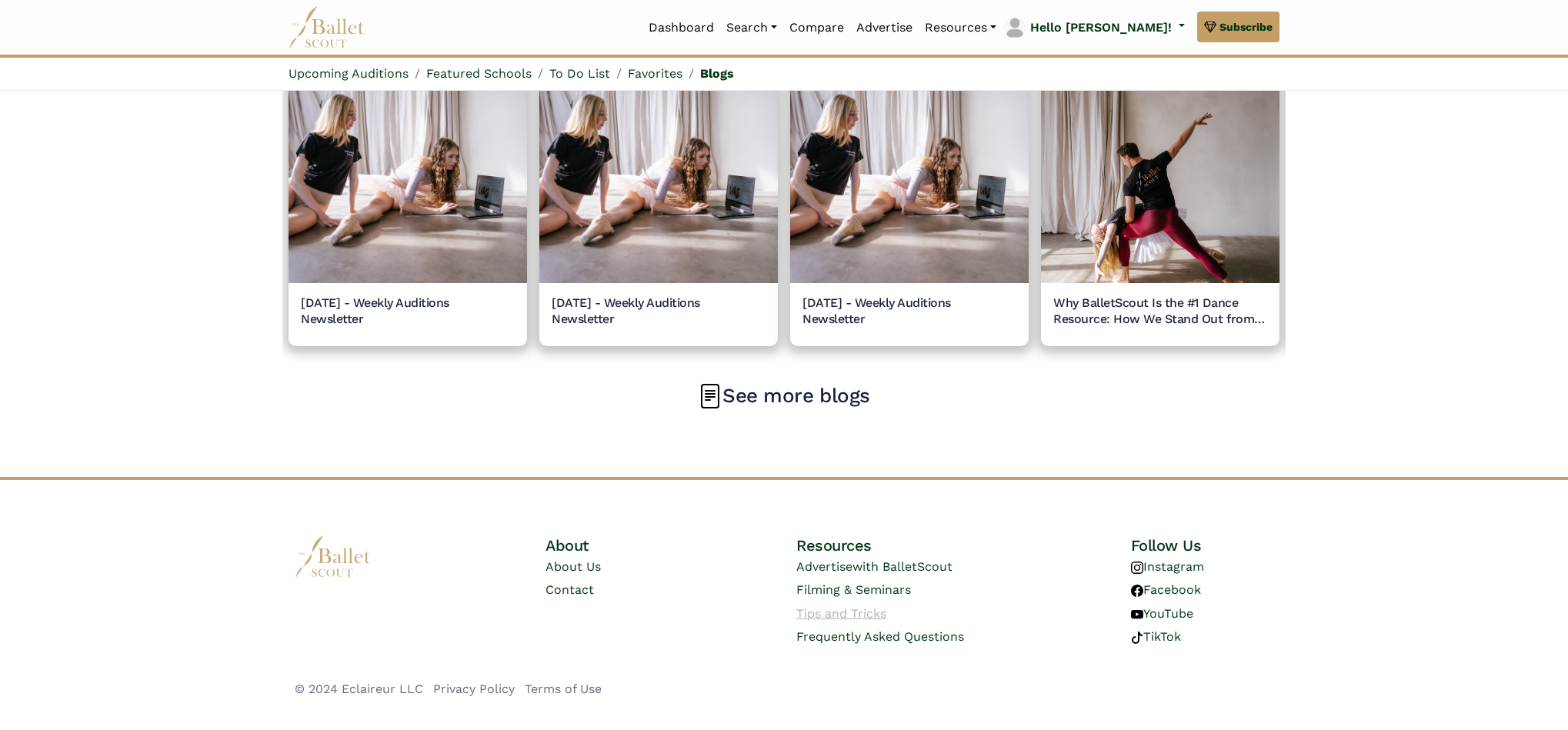
click at [859, 620] on link "Tips and Tricks" at bounding box center [841, 614] width 90 height 14
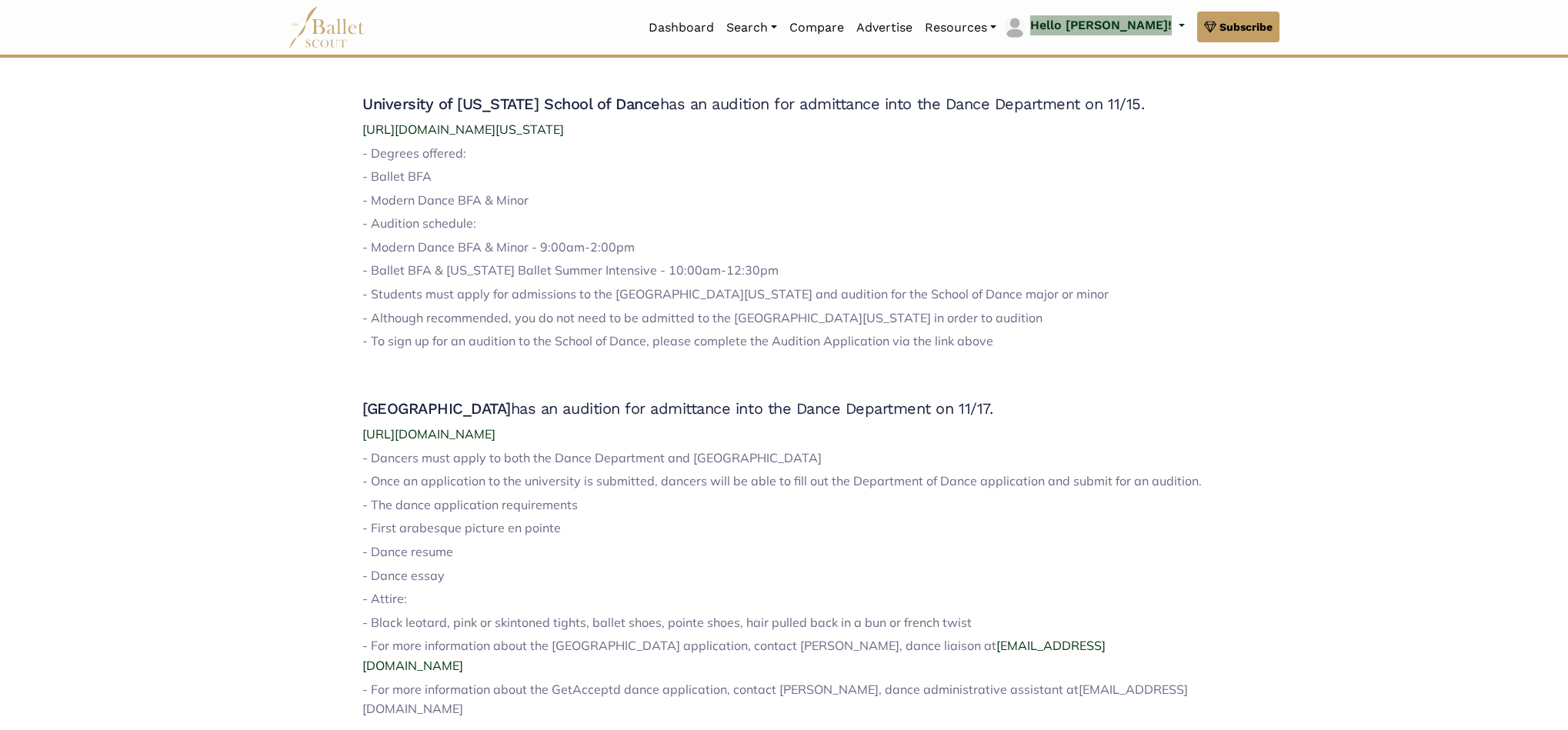
scroll to position [2026, 0]
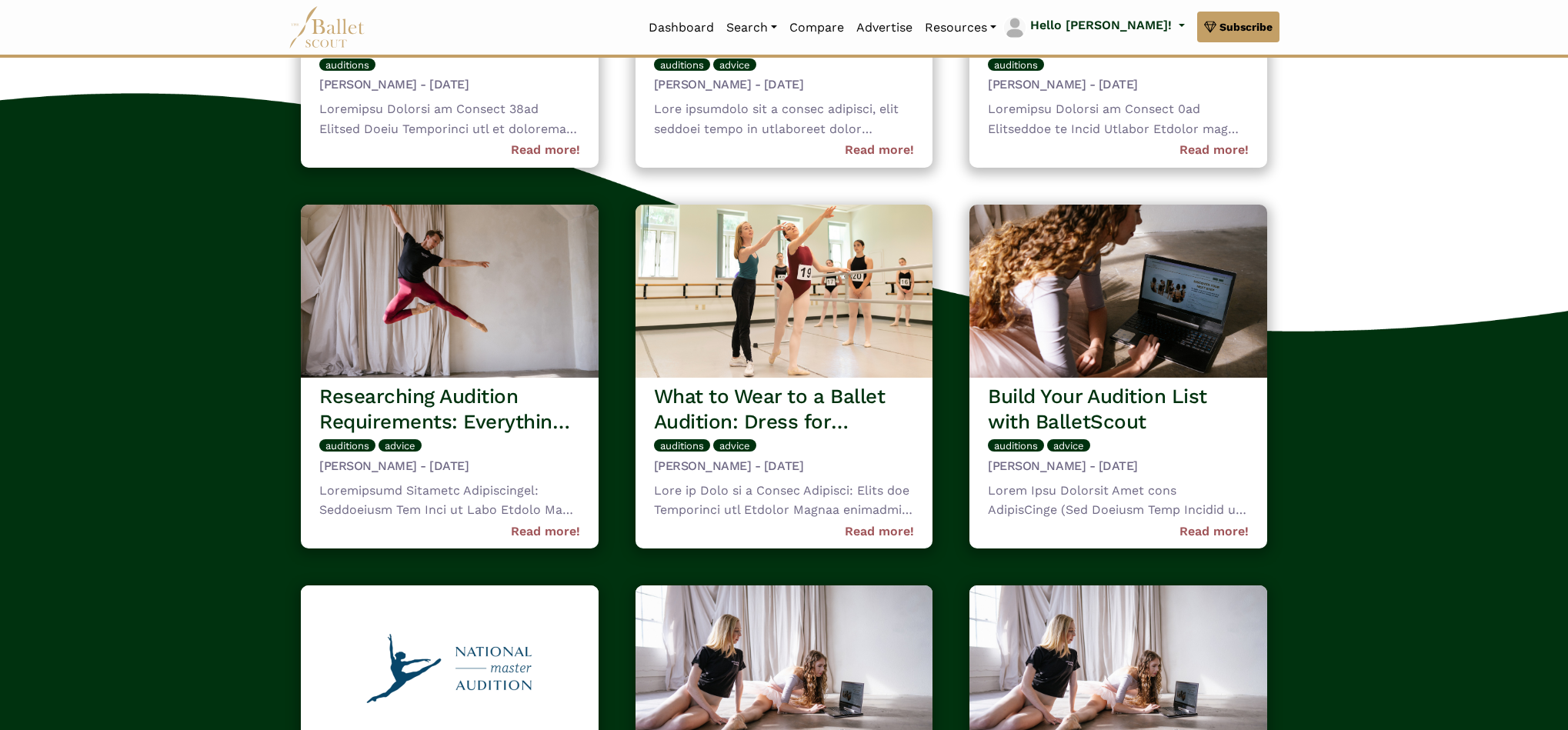
scroll to position [1172, 0]
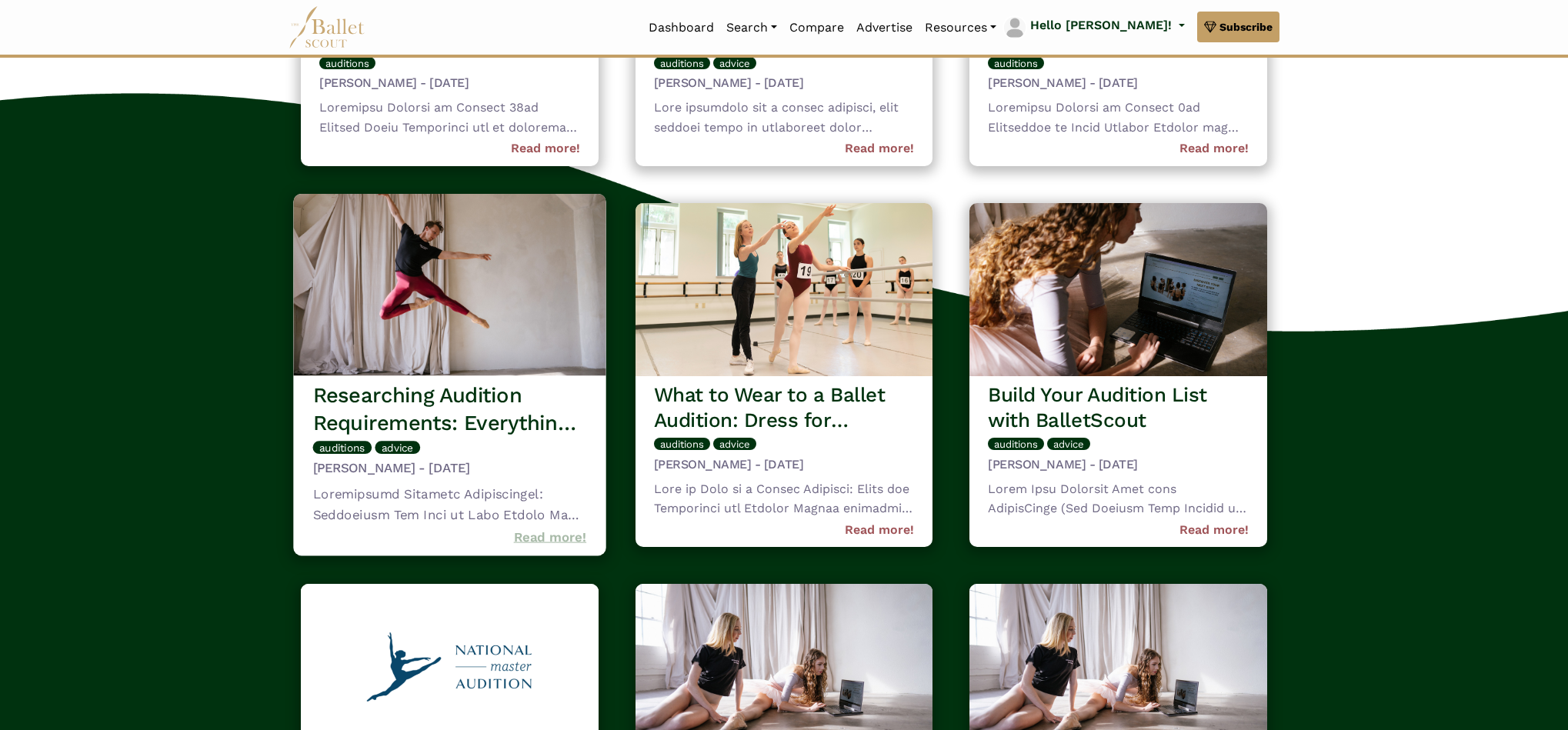
click at [535, 529] on link "Read more!" at bounding box center [551, 536] width 73 height 20
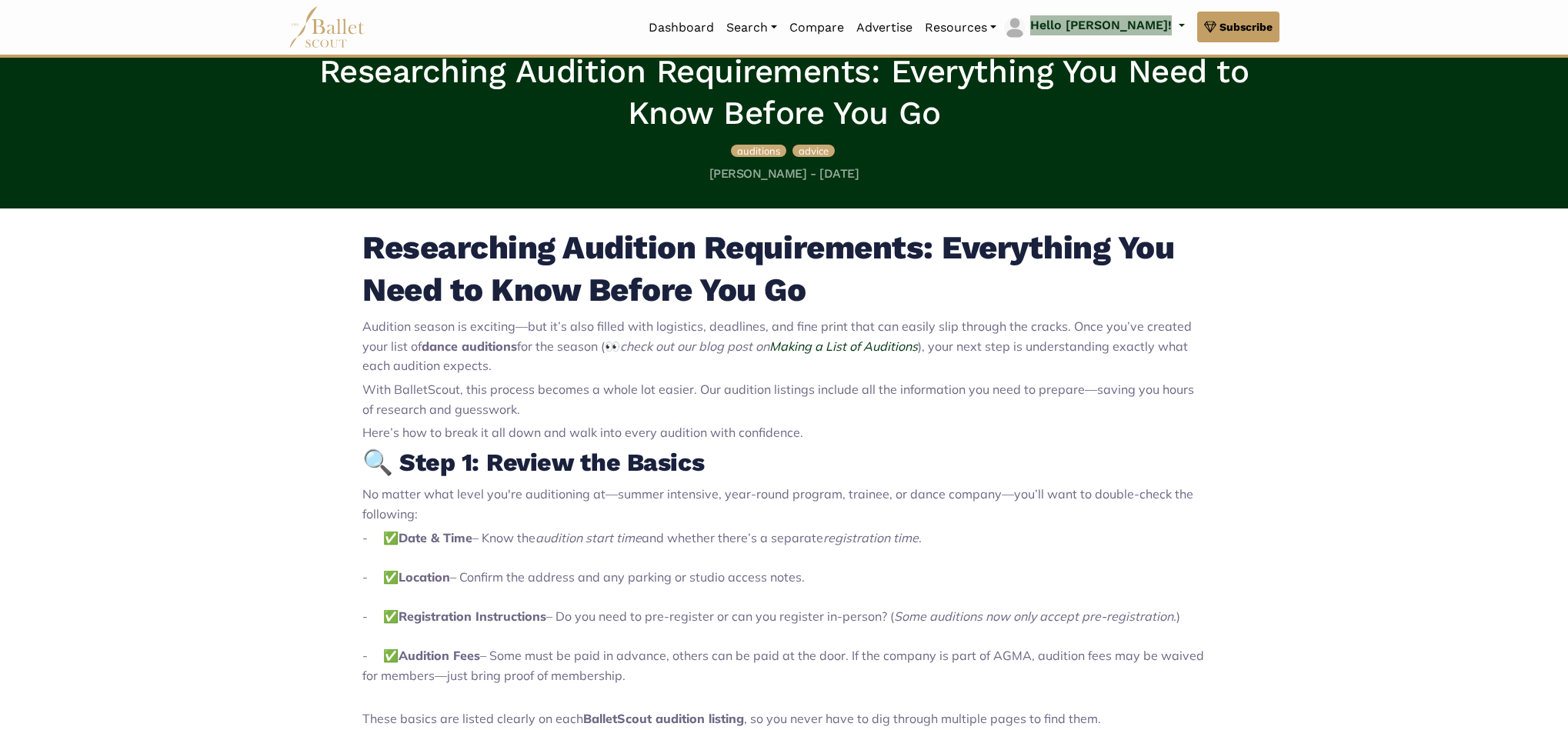
scroll to position [443, 0]
